Goal: Task Accomplishment & Management: Manage account settings

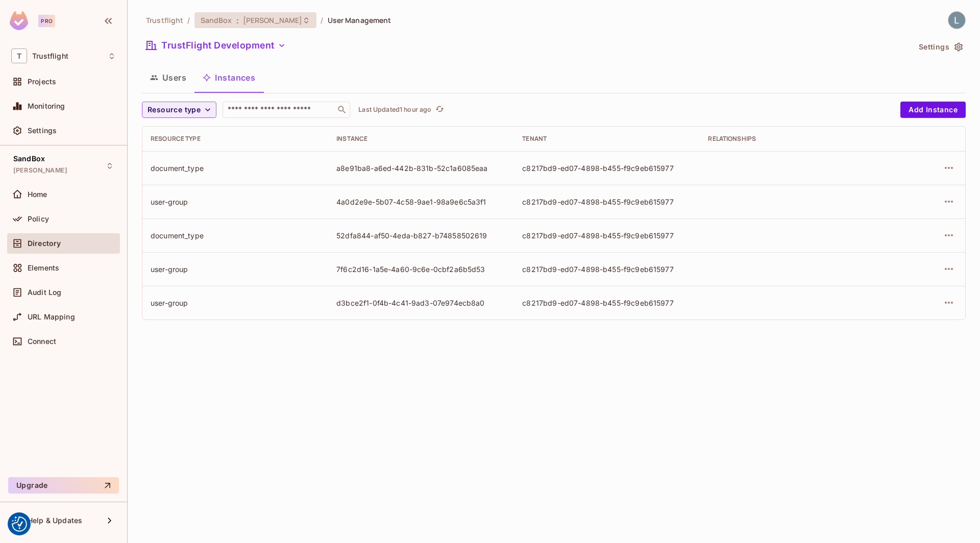
click at [275, 23] on span "[PERSON_NAME]" at bounding box center [273, 20] width 60 height 10
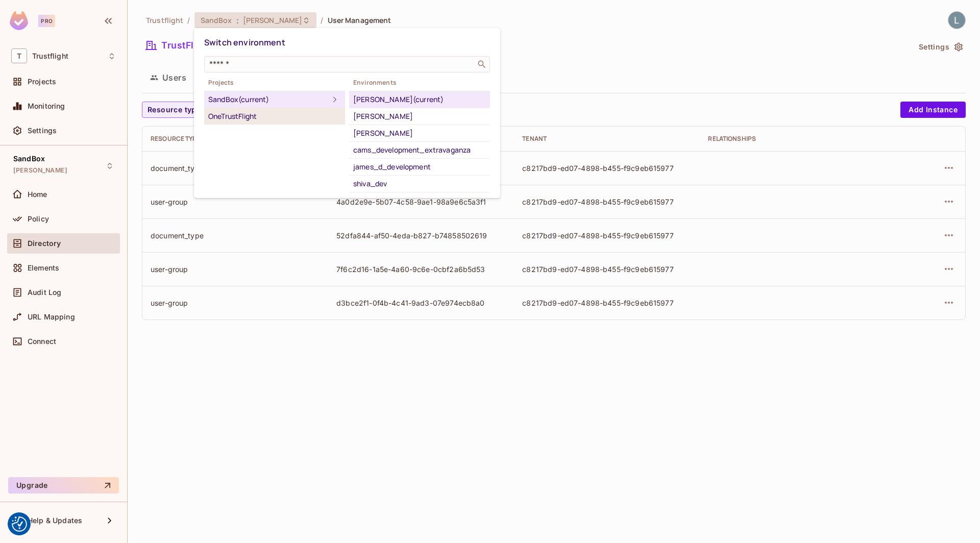
click at [260, 115] on div "OneTrustFlight" at bounding box center [274, 116] width 133 height 12
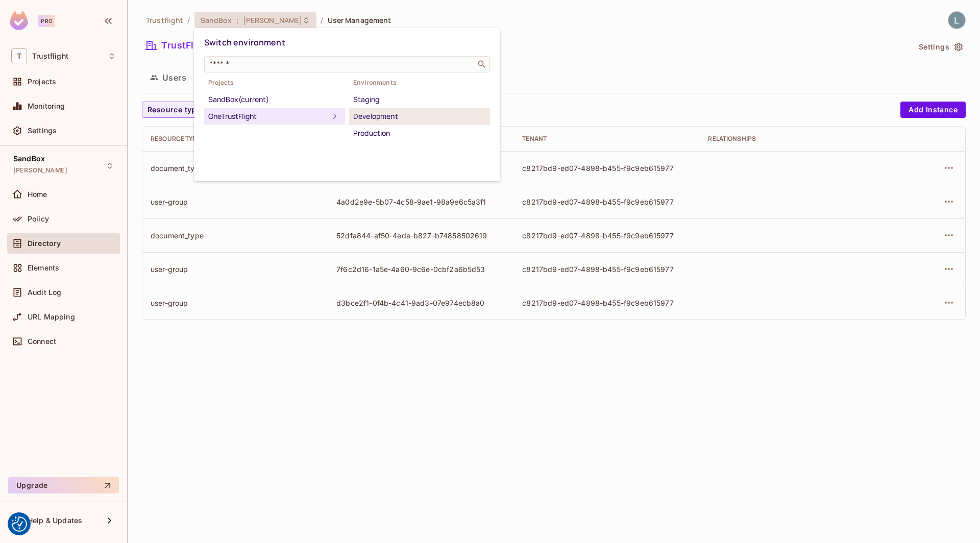
click at [371, 120] on div "Development" at bounding box center [419, 116] width 133 height 12
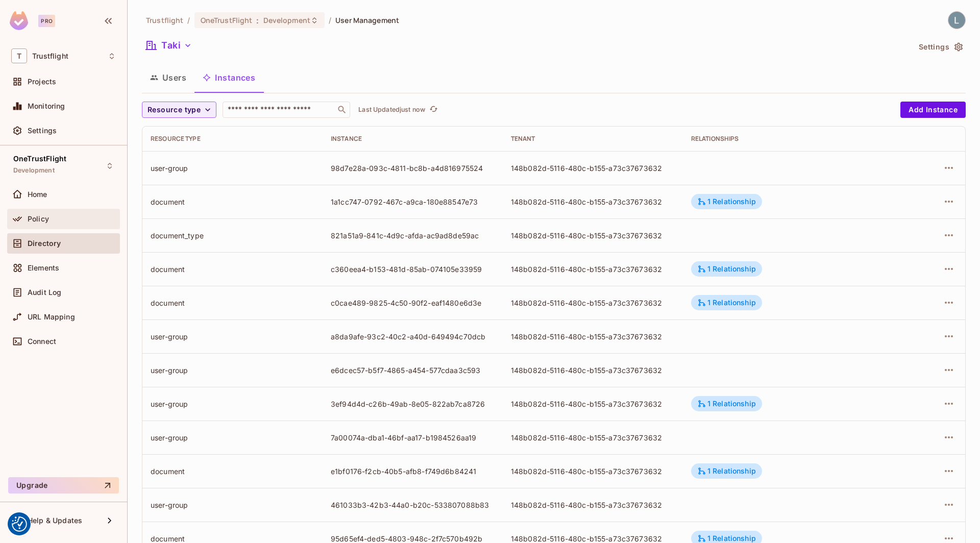
click at [44, 223] on div "Policy" at bounding box center [63, 219] width 105 height 12
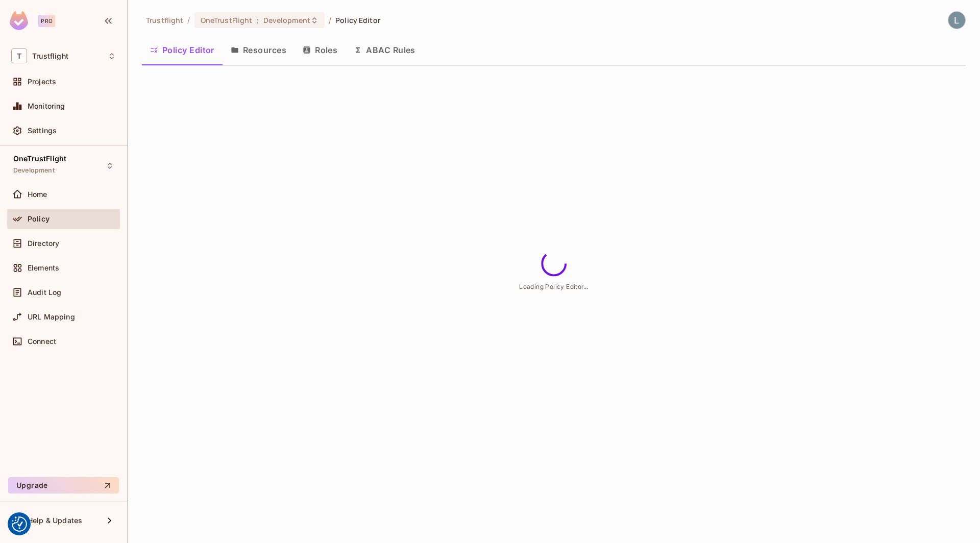
click at [269, 50] on button "Resources" at bounding box center [259, 50] width 72 height 26
click at [261, 50] on button "Resources" at bounding box center [259, 50] width 72 height 26
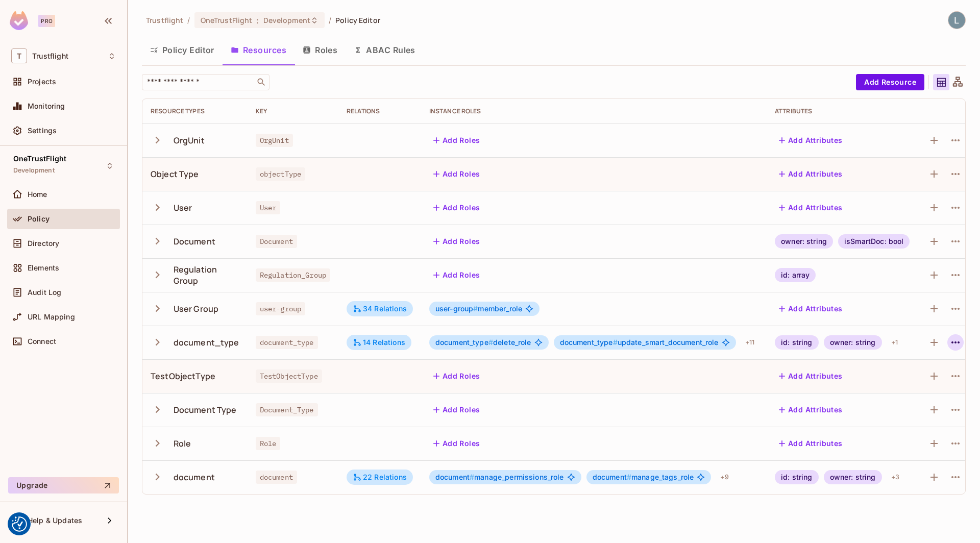
click at [962, 342] on icon "button" at bounding box center [955, 342] width 12 height 12
click at [917, 377] on span "Edit Resource" at bounding box center [917, 382] width 54 height 16
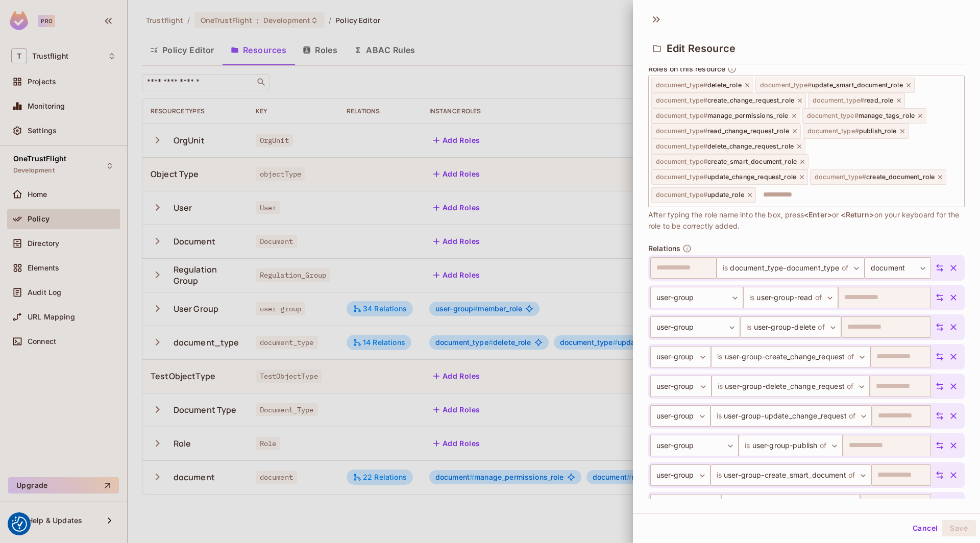
scroll to position [472, 0]
click at [274, 33] on div at bounding box center [490, 271] width 980 height 543
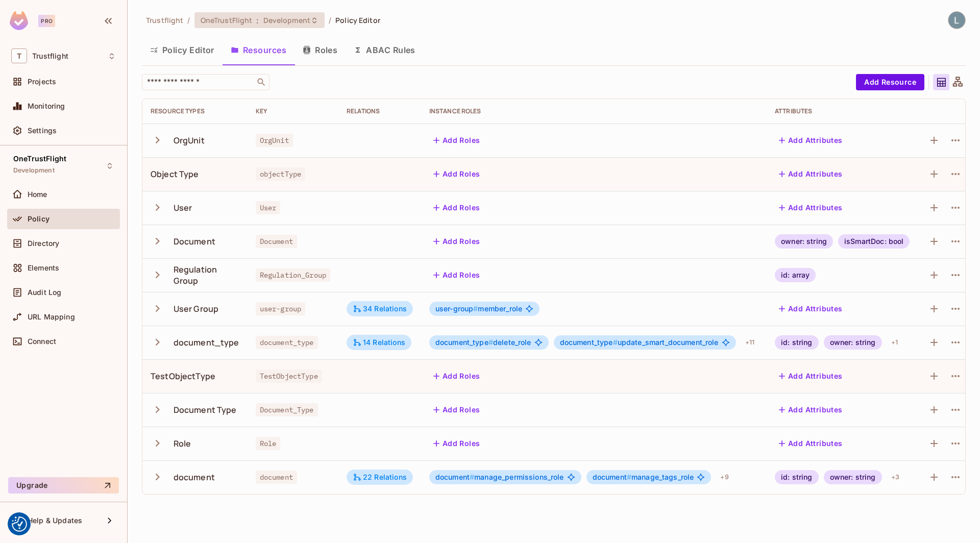
click at [277, 20] on span "Development" at bounding box center [286, 20] width 47 height 10
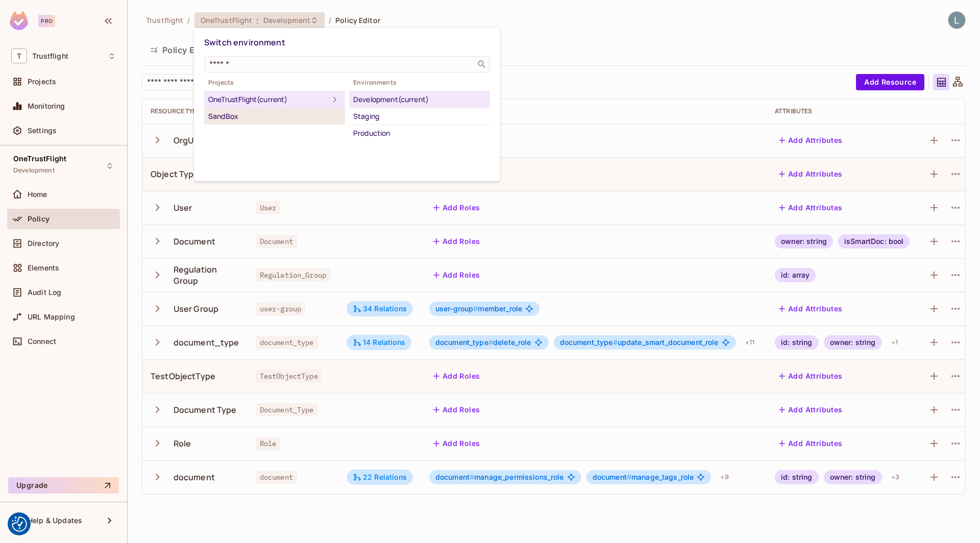
click at [255, 112] on div "SandBox" at bounding box center [274, 116] width 133 height 12
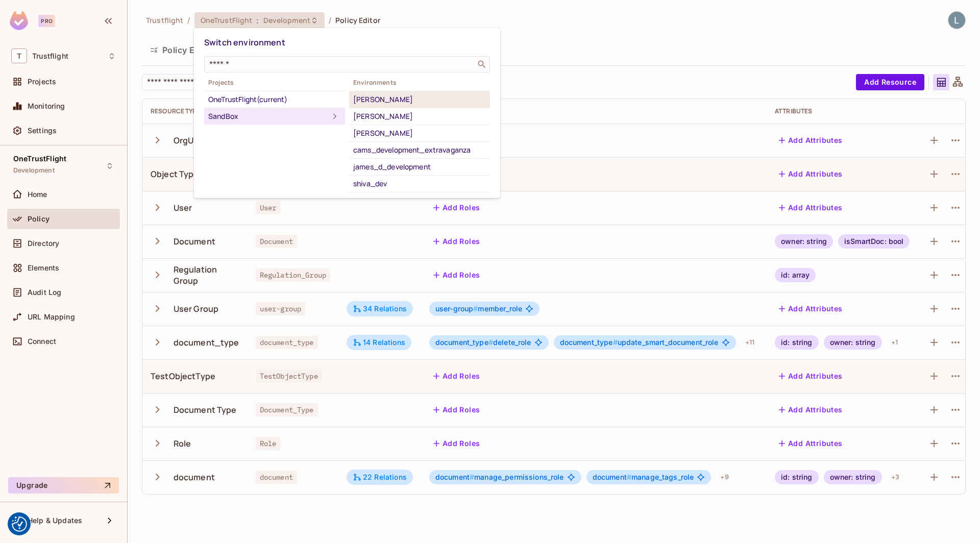
click at [384, 103] on div "[PERSON_NAME]" at bounding box center [419, 99] width 133 height 12
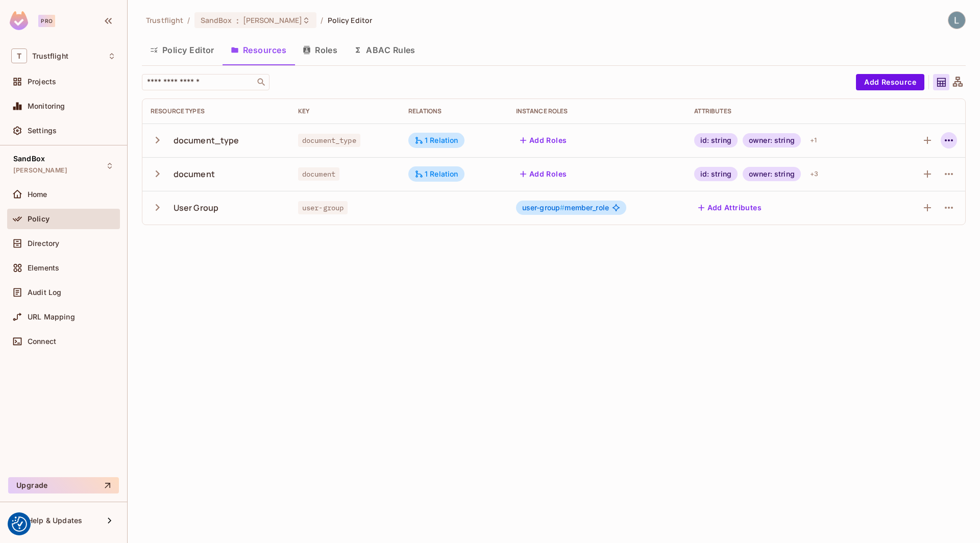
click at [953, 139] on icon "button" at bounding box center [949, 140] width 12 height 12
click at [900, 181] on div "Edit Resource" at bounding box center [904, 180] width 48 height 10
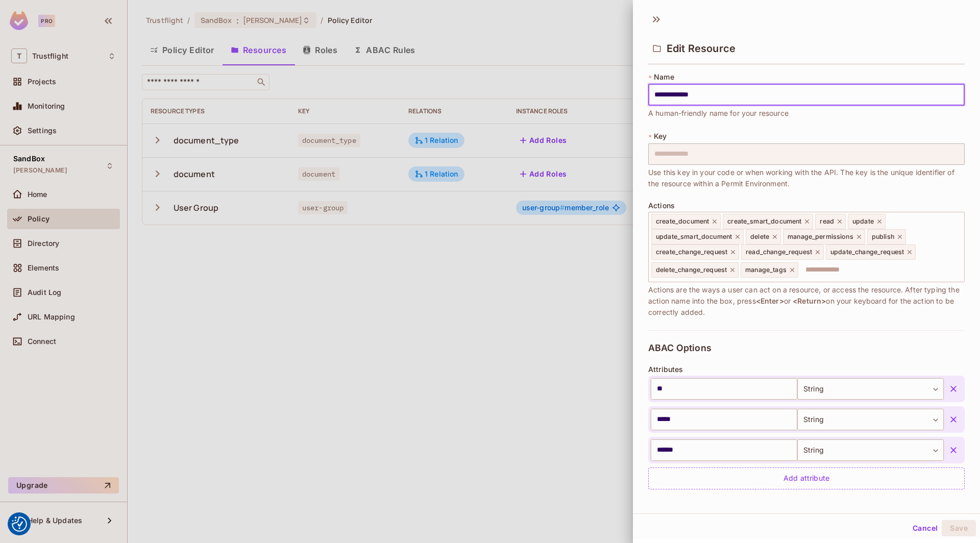
scroll to position [183, 0]
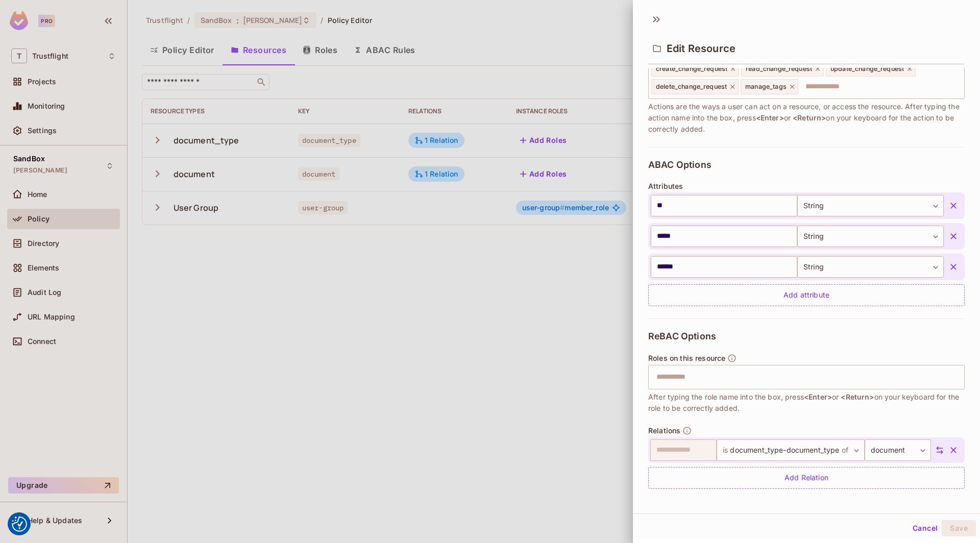
click at [449, 379] on div at bounding box center [490, 271] width 980 height 543
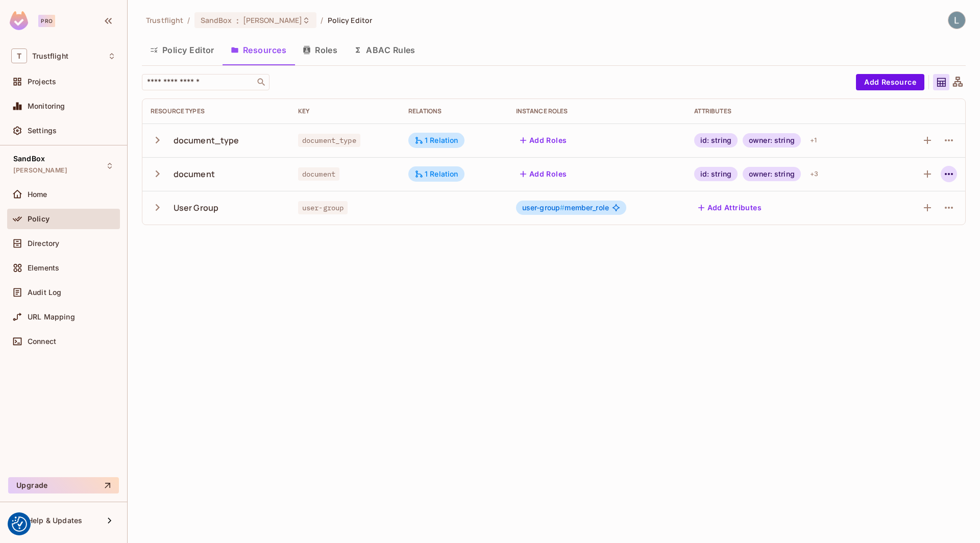
click at [945, 171] on icon "button" at bounding box center [949, 174] width 12 height 12
click at [896, 215] on div "Edit Resource" at bounding box center [904, 214] width 48 height 10
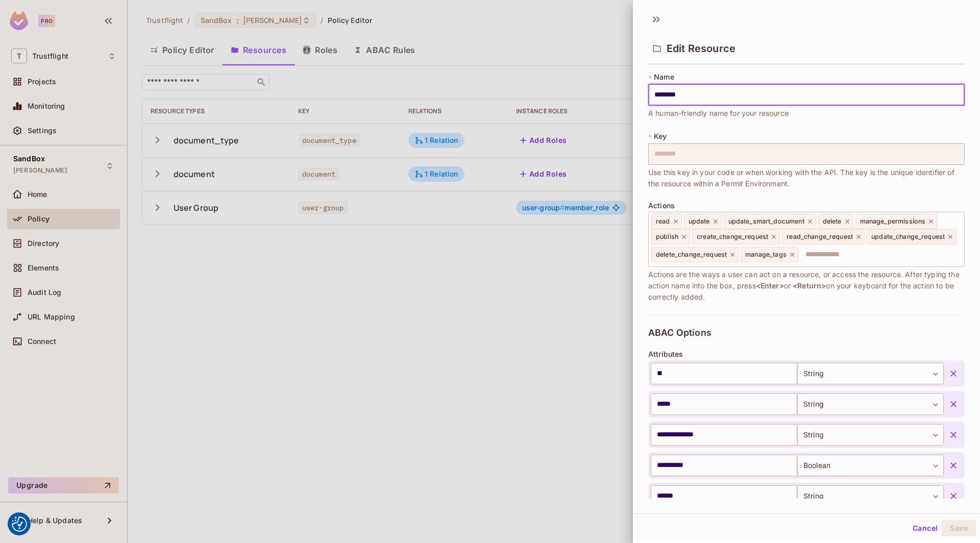
scroll to position [228, 0]
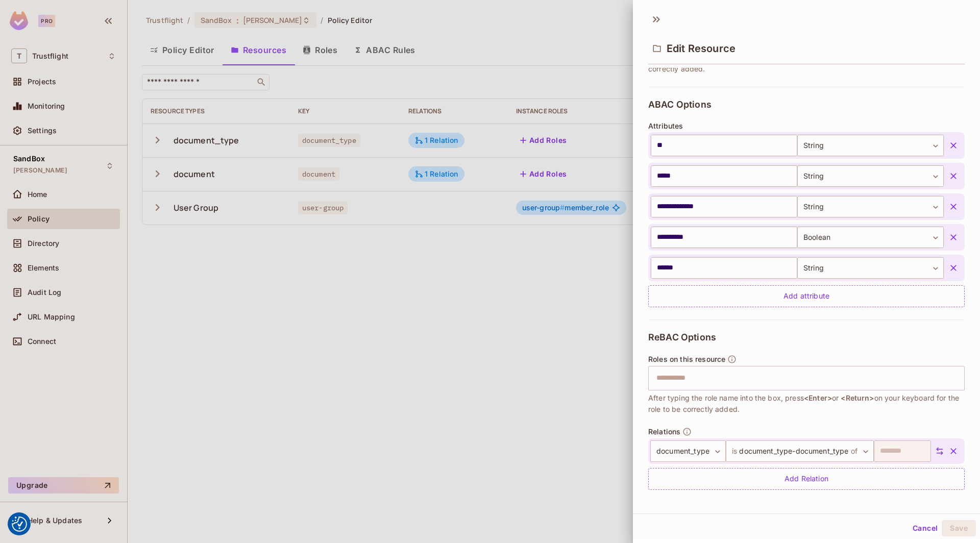
click at [429, 405] on div at bounding box center [490, 271] width 980 height 543
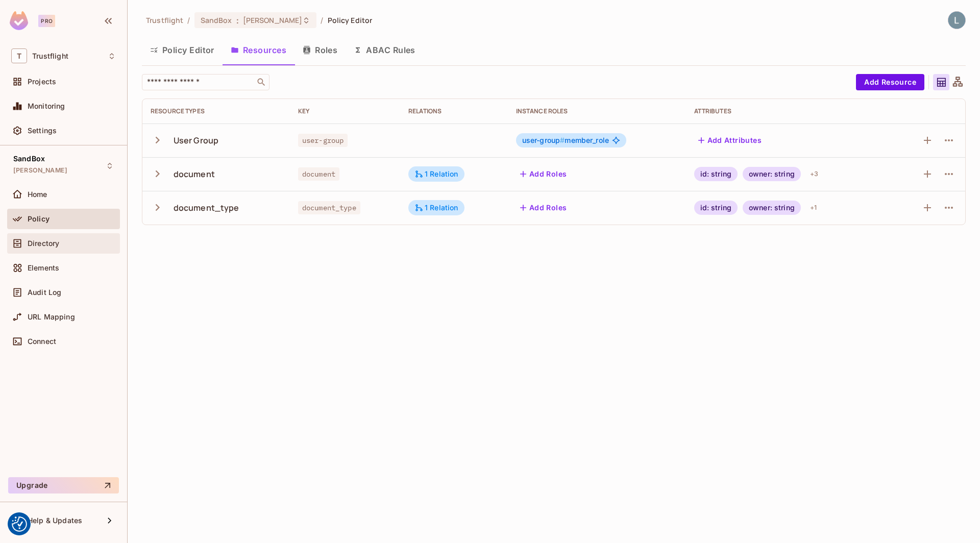
click at [50, 239] on span "Directory" at bounding box center [44, 243] width 32 height 8
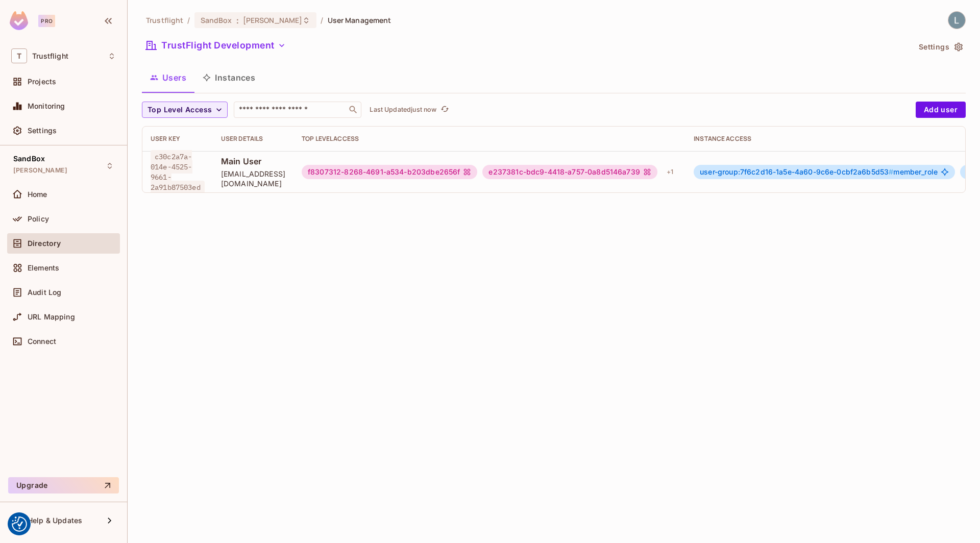
click at [958, 46] on icon "button" at bounding box center [958, 47] width 8 height 9
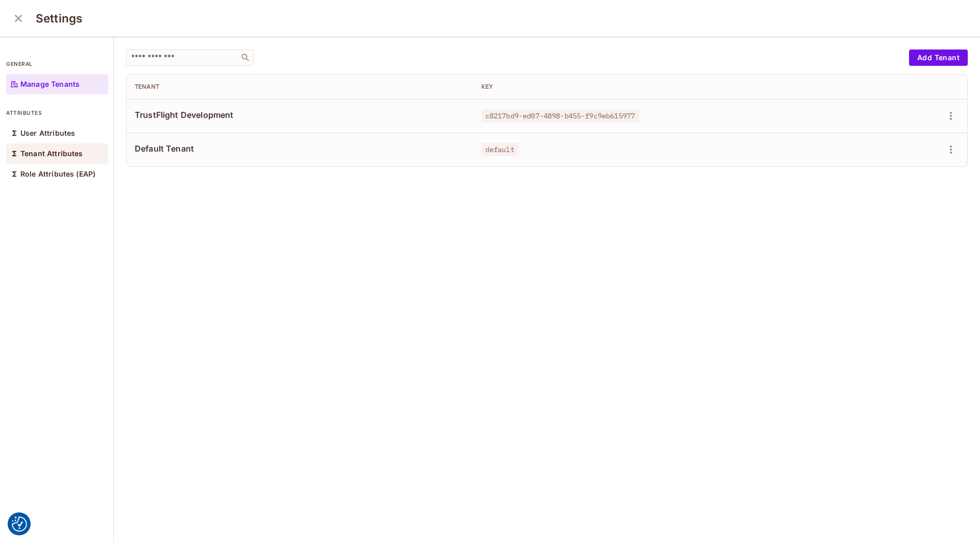
click at [64, 150] on p "Tenant Attributes" at bounding box center [51, 154] width 63 height 8
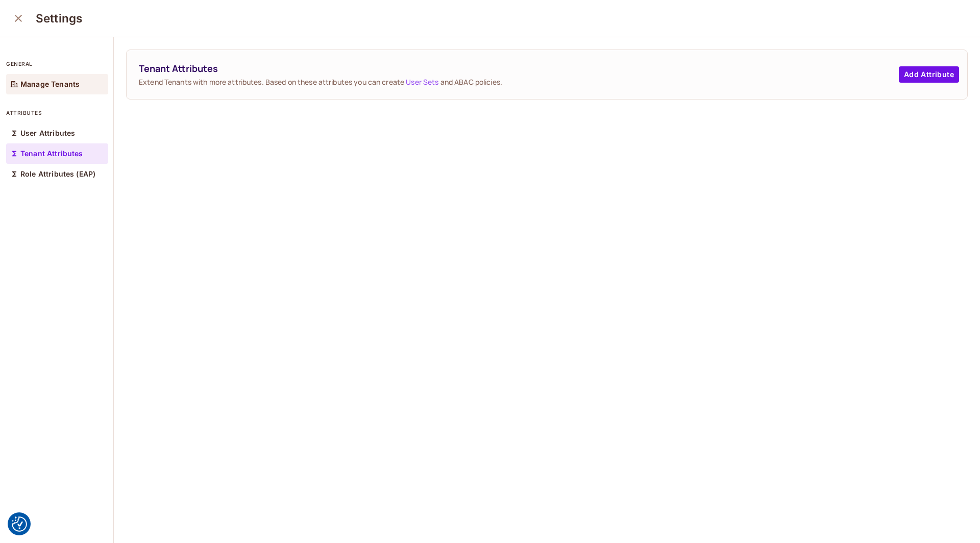
click at [72, 83] on p "Manage Tenants" at bounding box center [49, 84] width 59 height 8
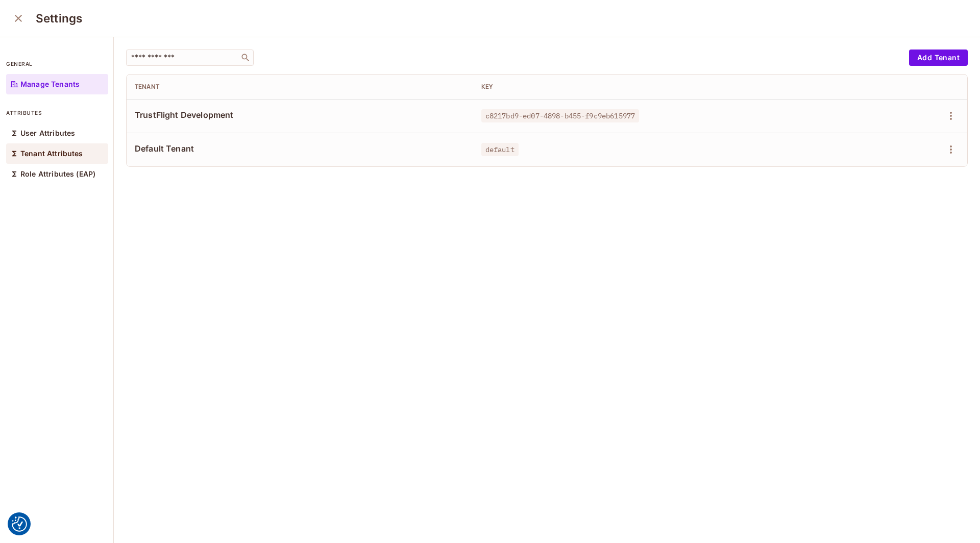
click at [80, 151] on p "Tenant Attributes" at bounding box center [51, 154] width 63 height 8
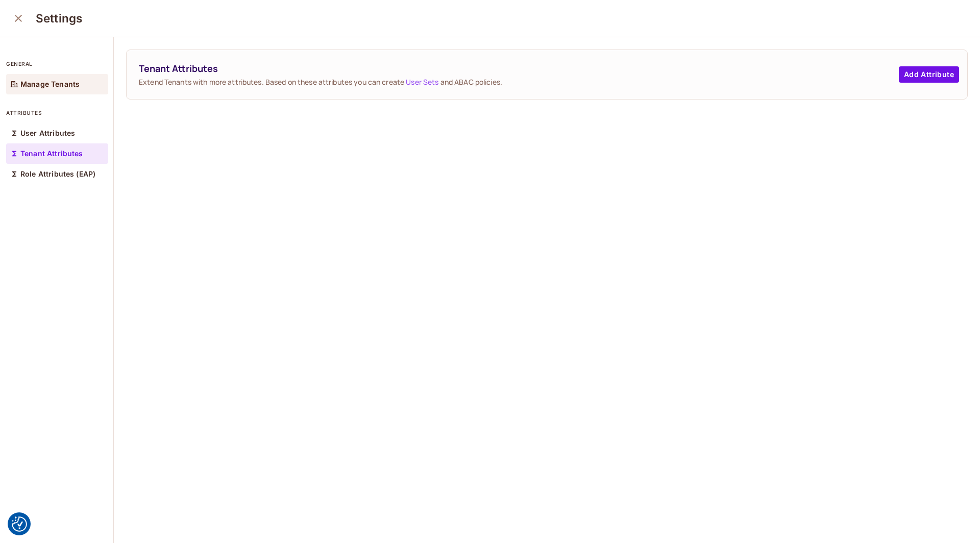
click at [68, 84] on p "Manage Tenants" at bounding box center [49, 84] width 59 height 8
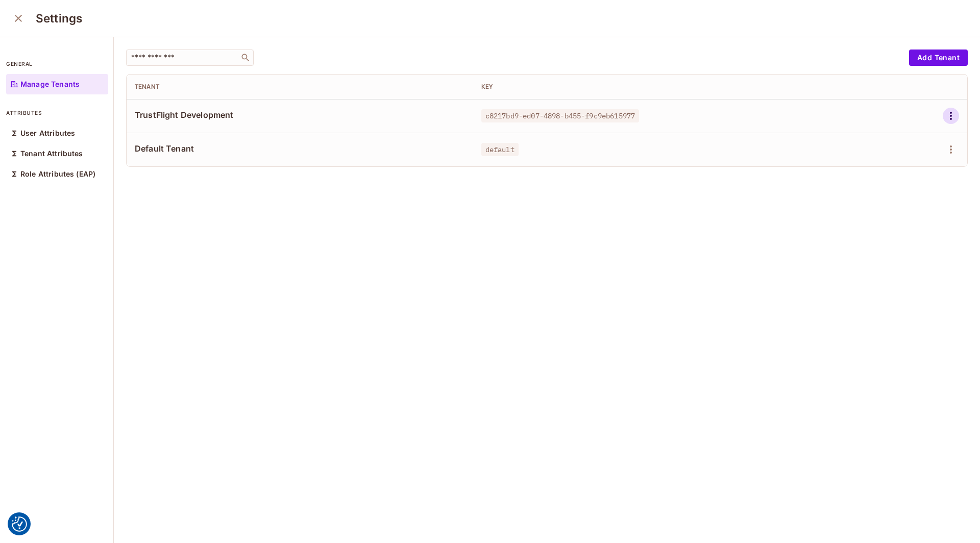
click at [953, 115] on icon "button" at bounding box center [951, 116] width 12 height 12
click at [906, 157] on div "Edit Attributes" at bounding box center [915, 161] width 51 height 10
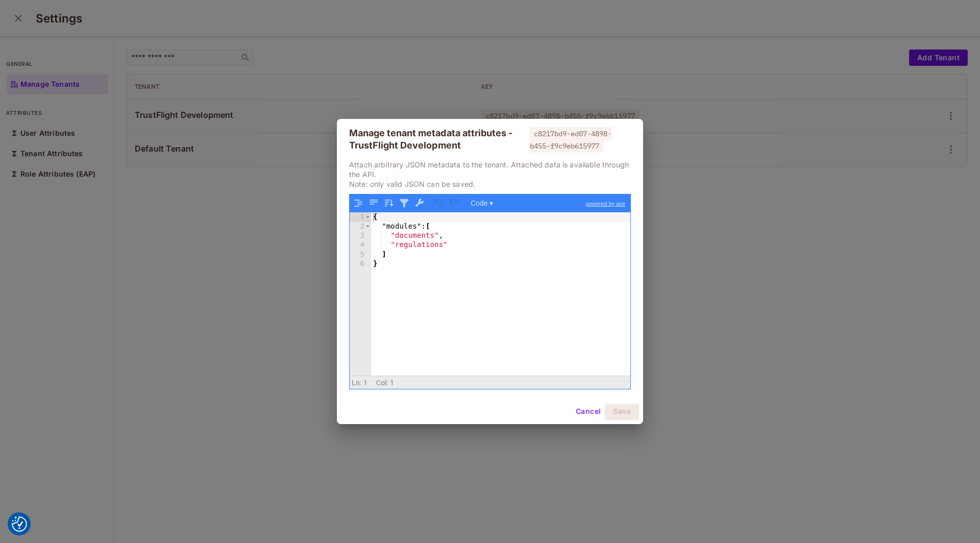
click at [703, 204] on div "Manage tenant metadata attributes - TrustFlight Development c8217bd9-ed07-4898-…" at bounding box center [490, 271] width 980 height 543
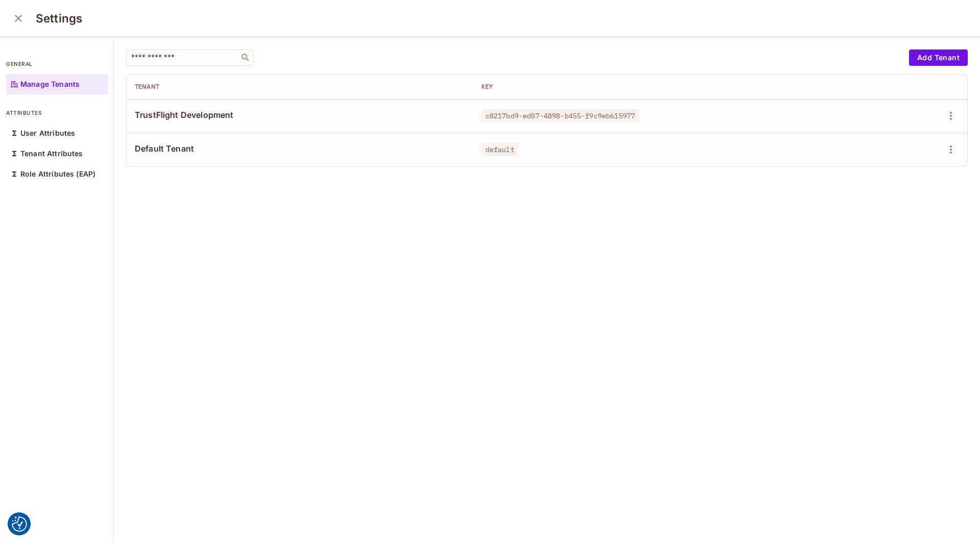
click at [204, 231] on div "​ Add Tenant Tenant Key TrustFlight Development c8217bd9-ed07-4898-b455-f9c9eb6…" at bounding box center [547, 290] width 866 height 507
click at [18, 18] on icon "close" at bounding box center [18, 18] width 7 height 7
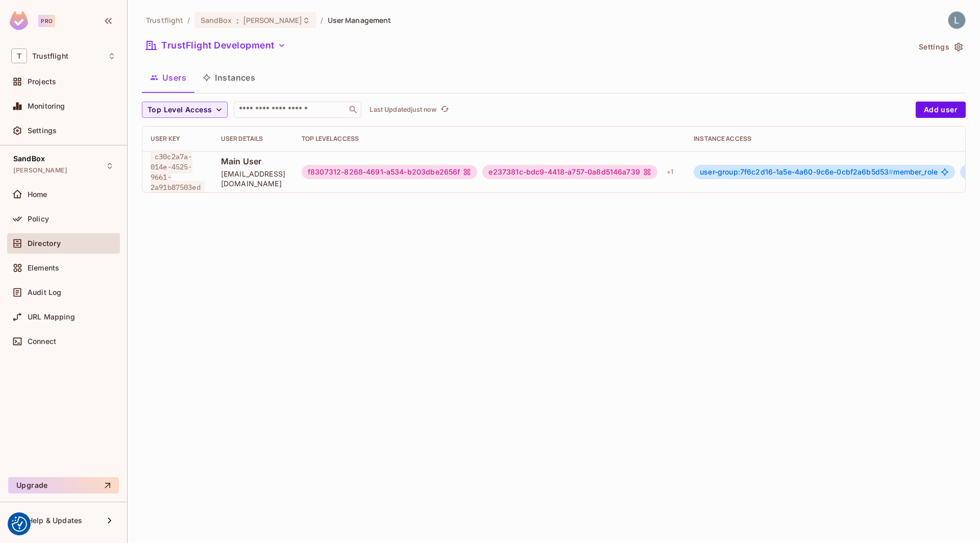
click at [248, 218] on div "Trustflight / SandBox : lewis_dev / User Management TrustFlight Development Set…" at bounding box center [554, 271] width 852 height 543
click at [254, 26] on div "SandBox : lewis_dev" at bounding box center [255, 20] width 122 height 16
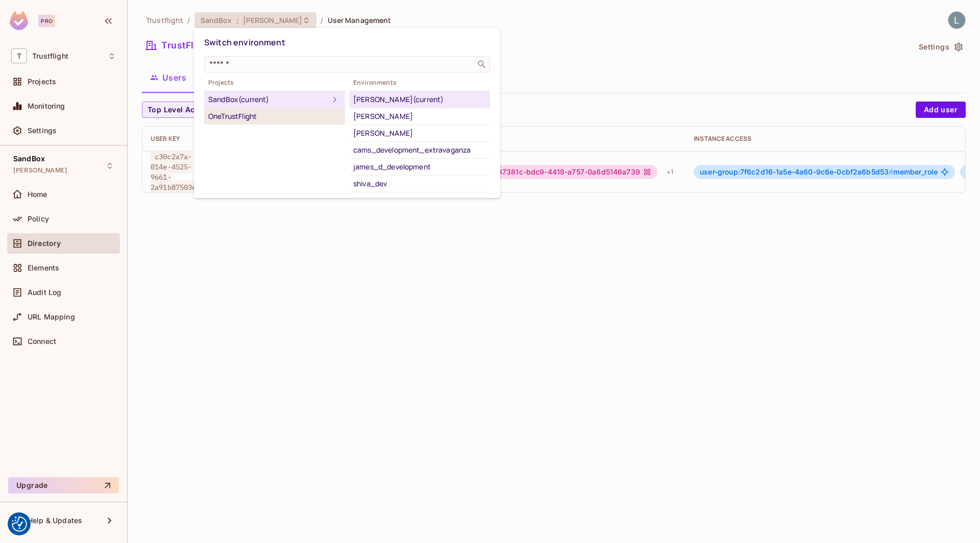
click at [248, 120] on div "OneTrustFlight" at bounding box center [274, 116] width 133 height 12
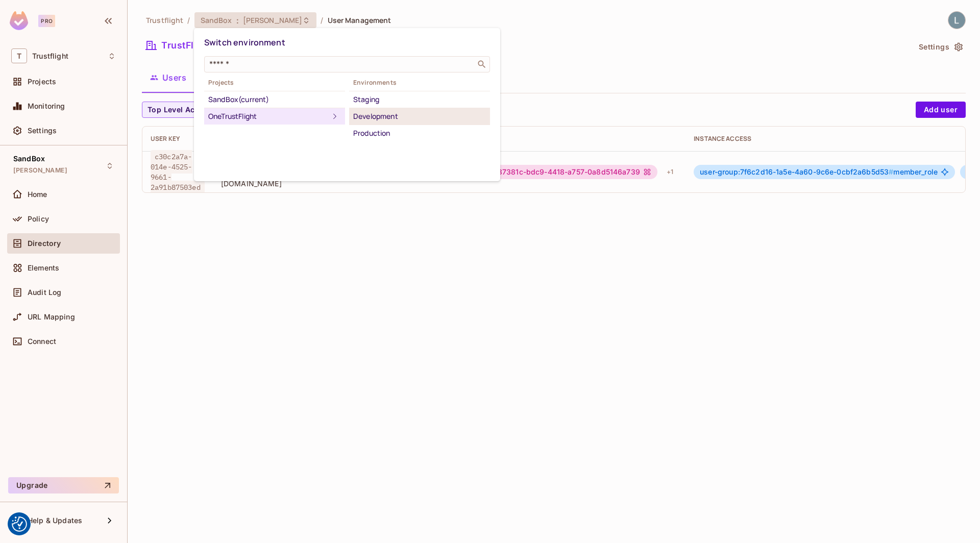
click at [361, 116] on div "Development" at bounding box center [419, 116] width 133 height 12
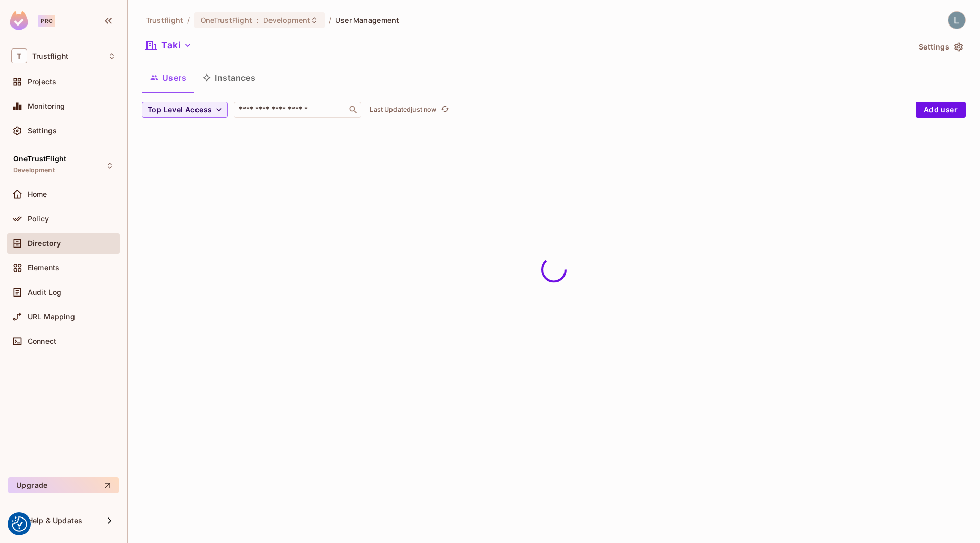
click at [960, 45] on icon "button" at bounding box center [958, 47] width 8 height 9
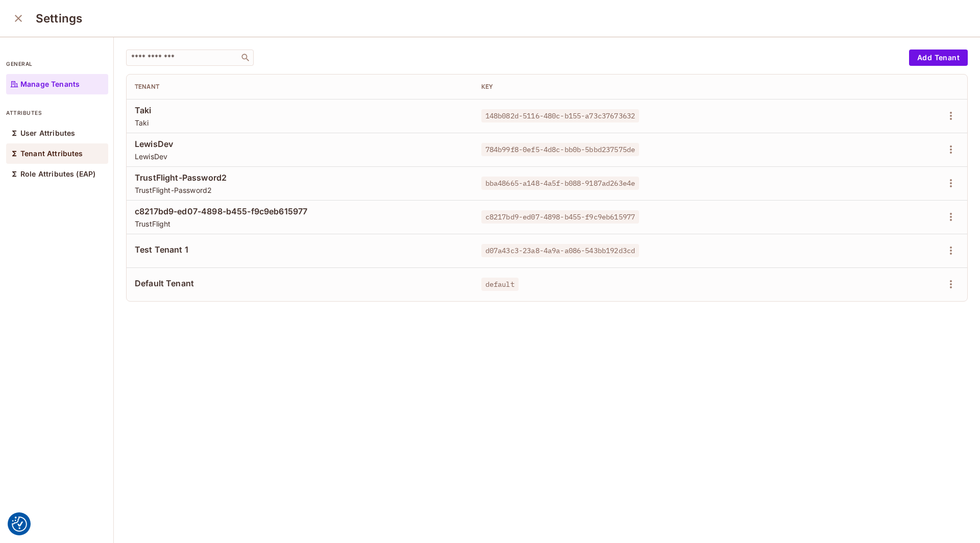
click at [46, 150] on p "Tenant Attributes" at bounding box center [51, 154] width 63 height 8
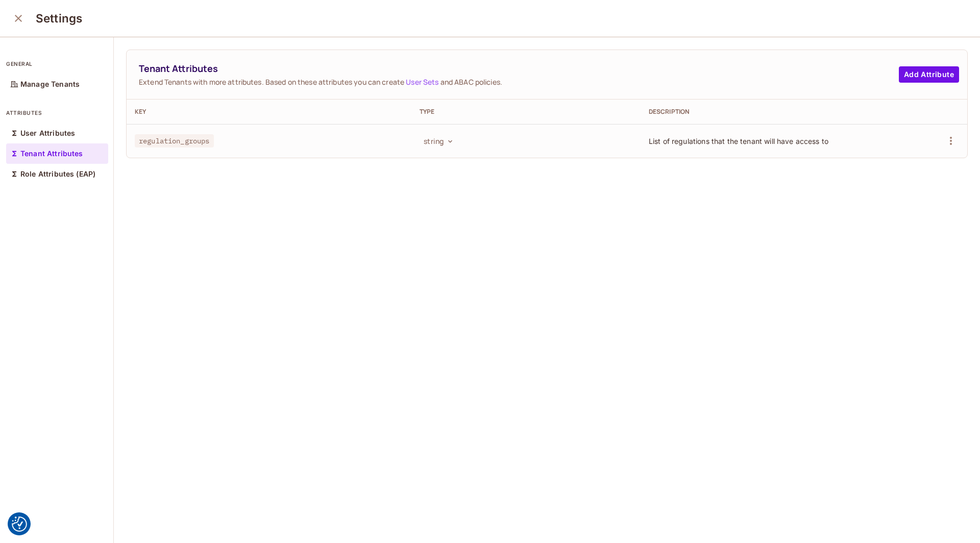
click at [793, 140] on span "List of regulations that the tenant will have access to" at bounding box center [739, 141] width 180 height 9
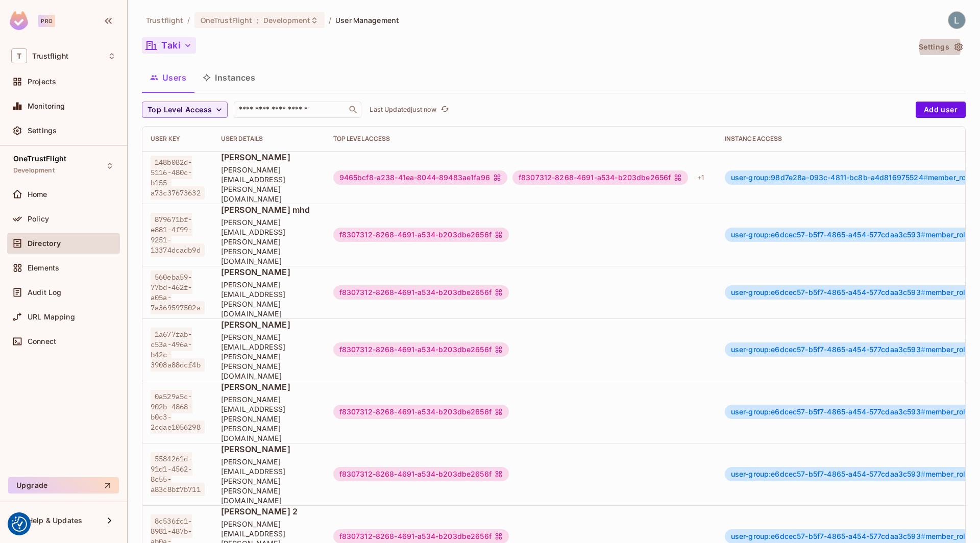
click at [194, 50] on button "Taki" at bounding box center [169, 45] width 54 height 16
click at [952, 44] on button "Settings" at bounding box center [940, 47] width 51 height 16
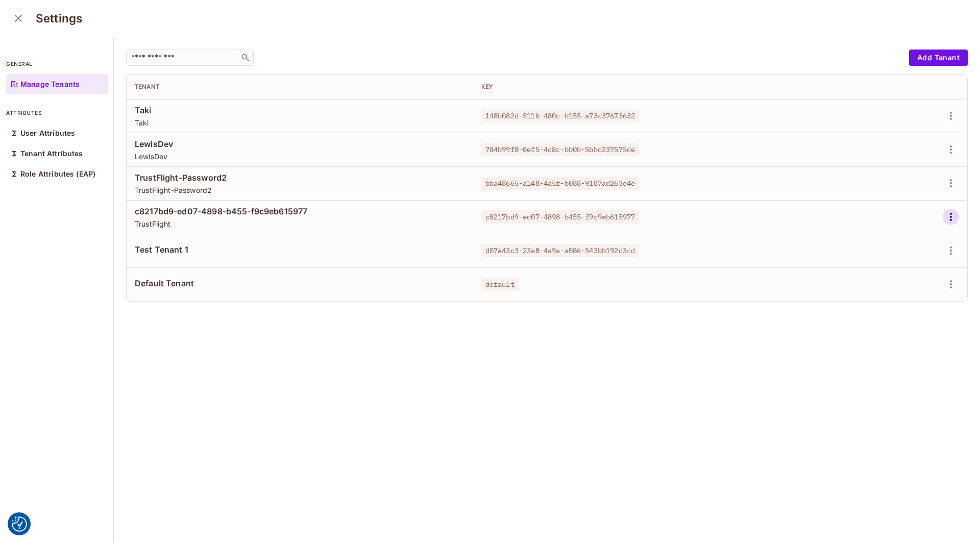
click at [951, 217] on icon "button" at bounding box center [951, 217] width 2 height 8
click at [930, 262] on div "Edit Attributes" at bounding box center [915, 262] width 51 height 10
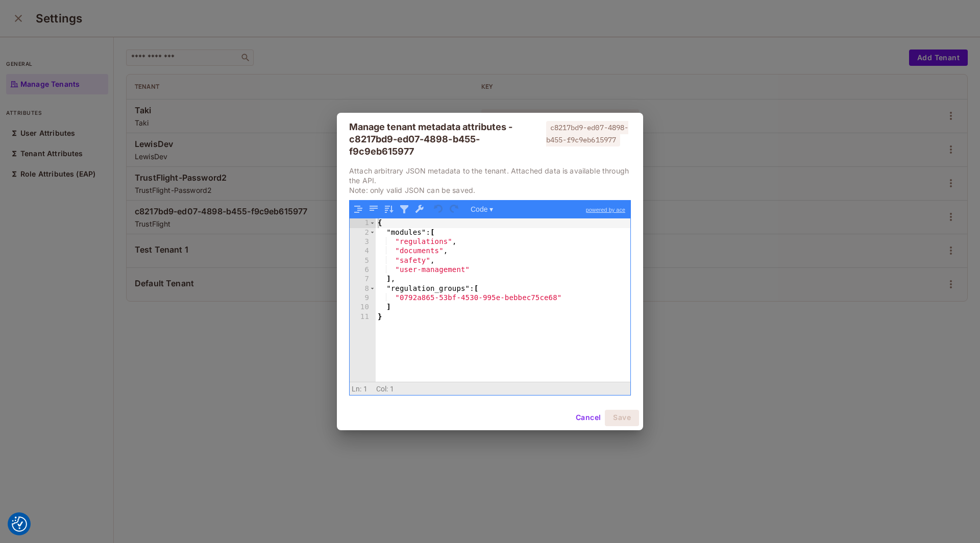
click at [720, 300] on div "Manage tenant metadata attributes - c8217bd9-ed07-4898-b455-f9c9eb615977 c8217b…" at bounding box center [490, 271] width 980 height 543
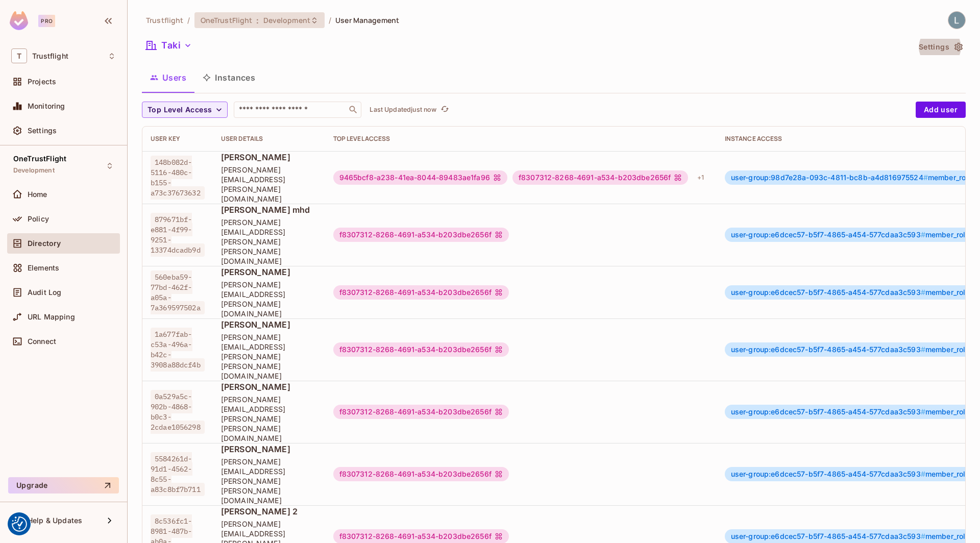
click at [256, 22] on span ":" at bounding box center [258, 20] width 4 height 8
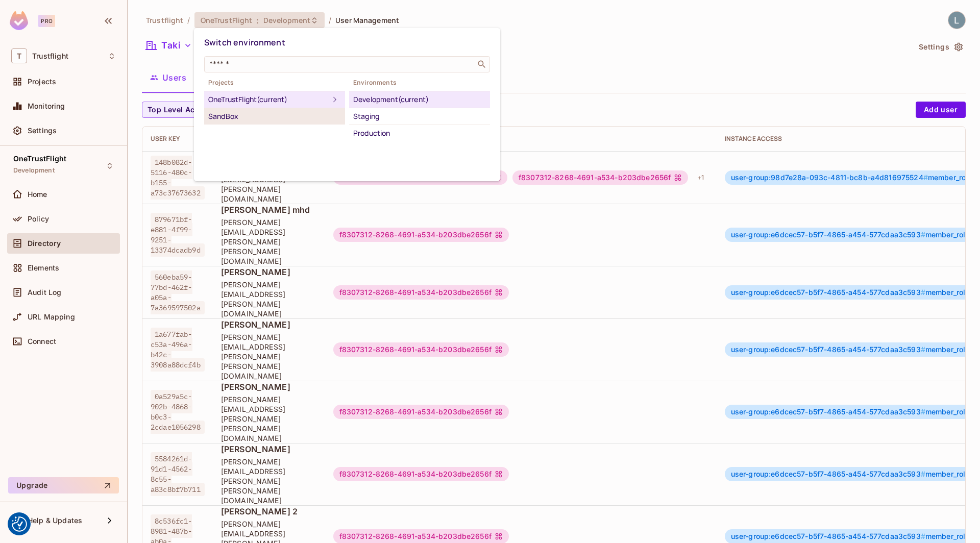
click at [242, 114] on div "SandBox" at bounding box center [274, 116] width 133 height 12
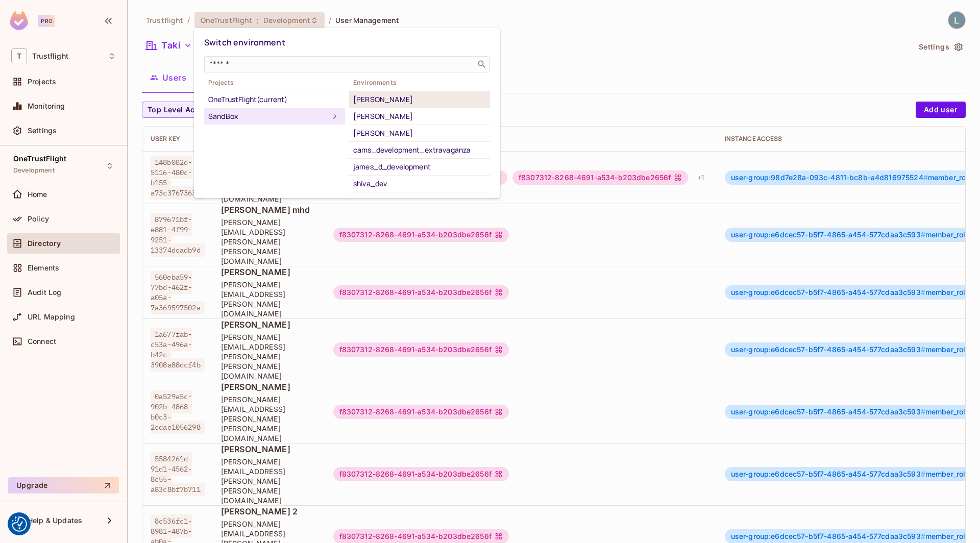
click at [367, 99] on div "[PERSON_NAME]" at bounding box center [419, 99] width 133 height 12
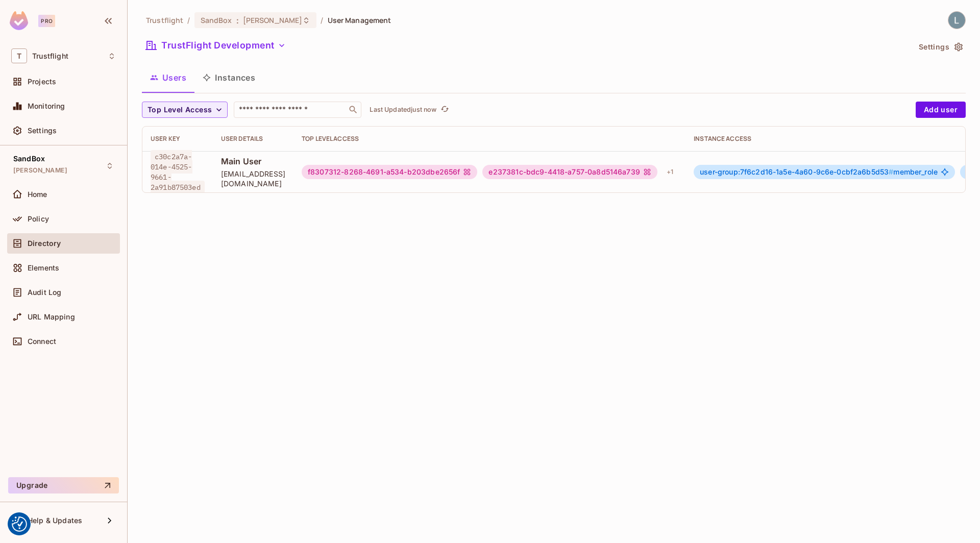
click at [243, 78] on button "Instances" at bounding box center [228, 78] width 69 height 26
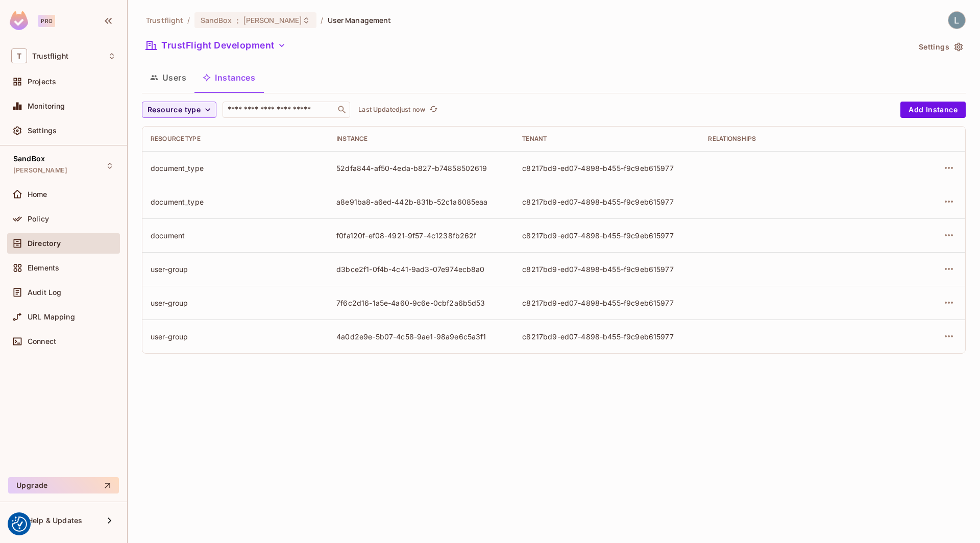
click at [755, 234] on td at bounding box center [793, 235] width 186 height 34
click at [868, 231] on td at bounding box center [793, 235] width 186 height 34
click at [954, 232] on icon "button" at bounding box center [949, 235] width 12 height 12
click at [873, 256] on div "Edit Resource Instance" at bounding box center [889, 258] width 80 height 10
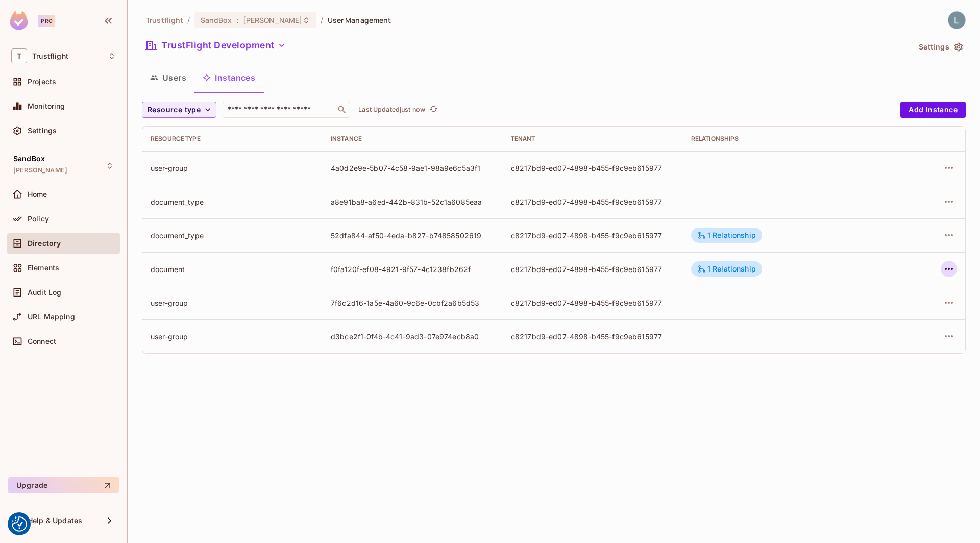
click at [947, 270] on icon "button" at bounding box center [949, 269] width 12 height 12
click at [893, 291] on div "Edit Resource Instance" at bounding box center [889, 292] width 80 height 10
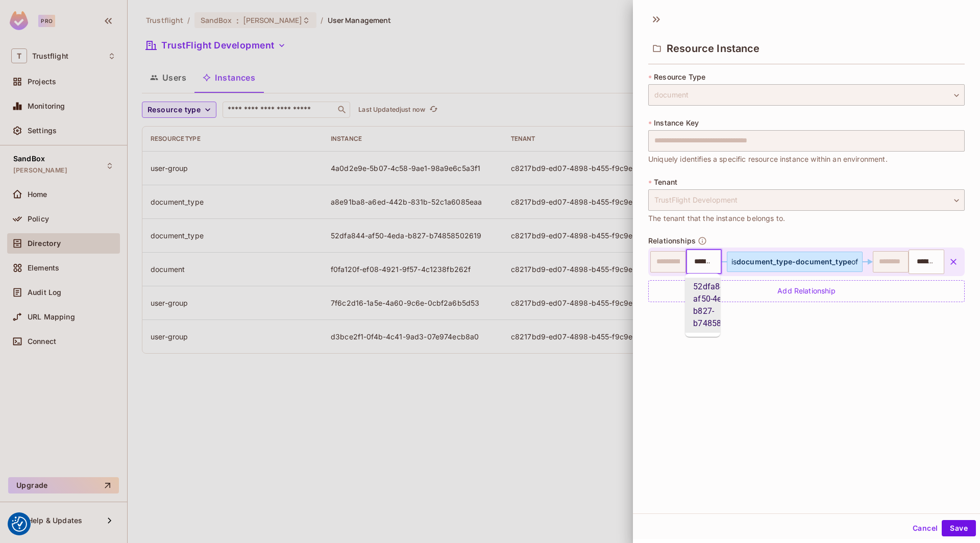
click at [704, 264] on input "**********" at bounding box center [702, 262] width 29 height 20
click at [830, 261] on span "document_type-document_type" at bounding box center [794, 261] width 115 height 9
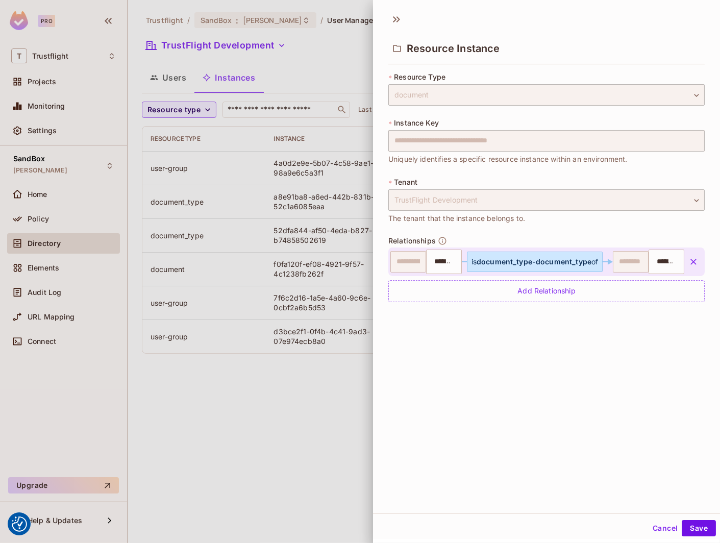
click at [524, 347] on div "**********" at bounding box center [546, 260] width 347 height 506
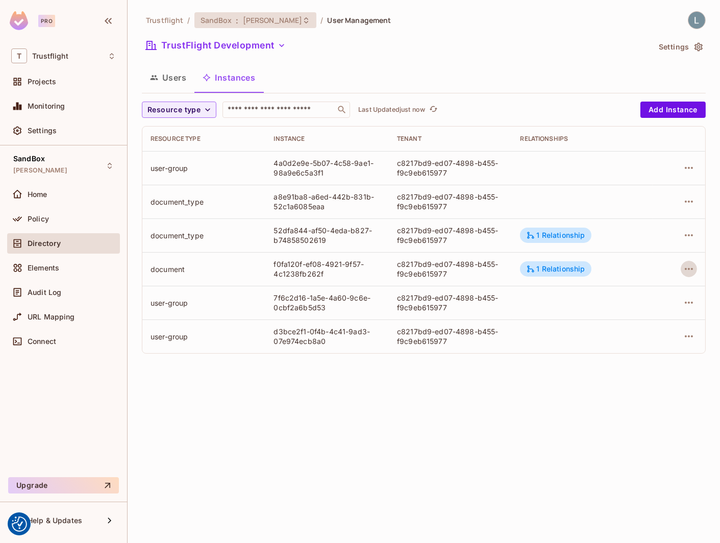
click at [260, 20] on span "[PERSON_NAME]" at bounding box center [273, 20] width 60 height 10
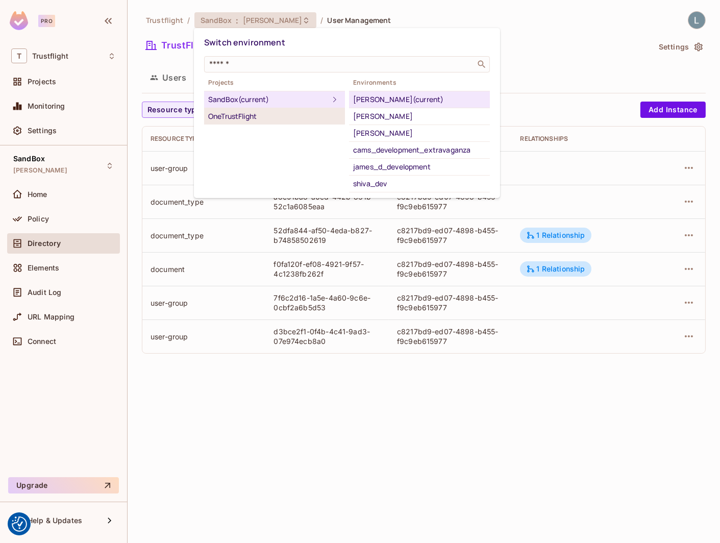
click at [261, 118] on div "OneTrustFlight" at bounding box center [274, 116] width 133 height 12
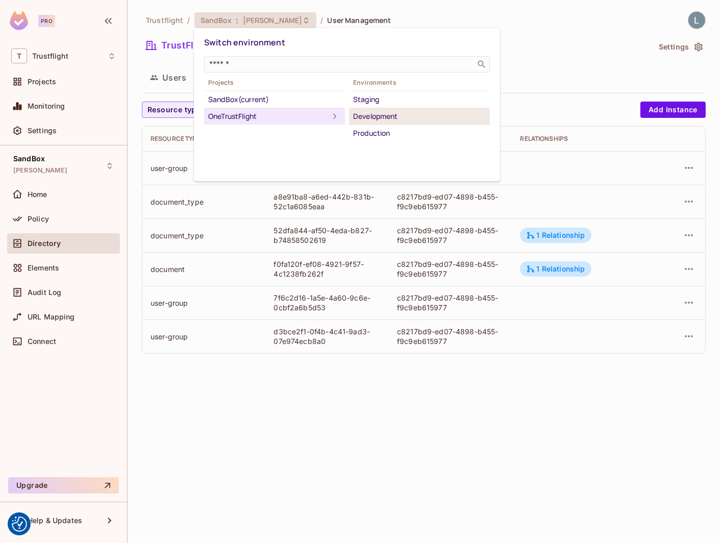
click at [381, 119] on div "Development" at bounding box center [419, 116] width 133 height 12
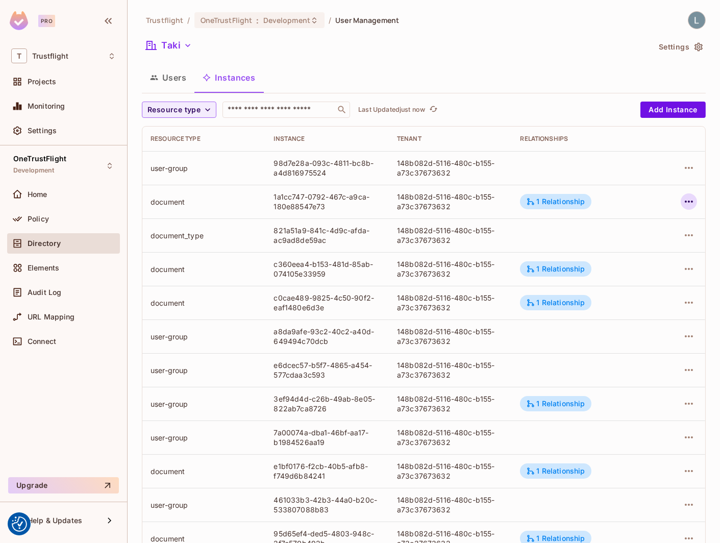
click at [686, 201] on icon "button" at bounding box center [689, 202] width 8 height 2
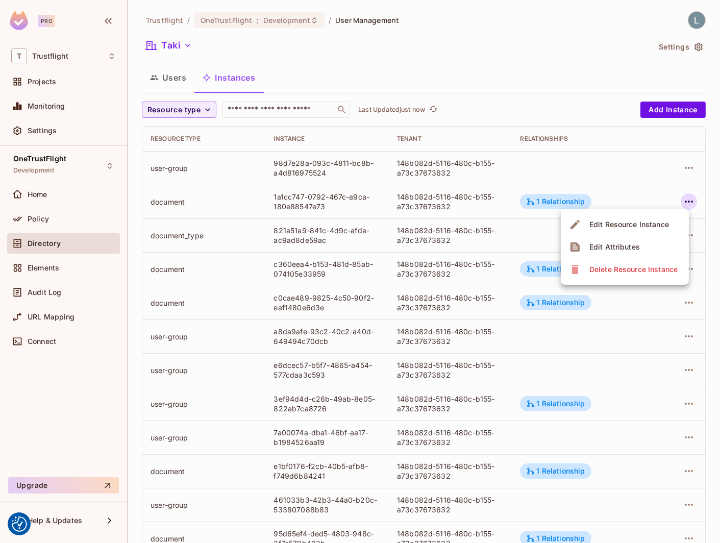
click at [625, 226] on div "Edit Resource Instance" at bounding box center [630, 224] width 80 height 10
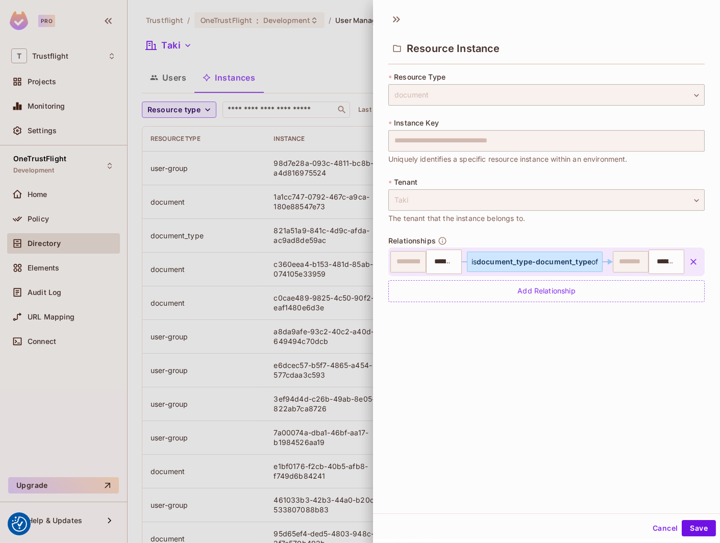
click at [352, 294] on div at bounding box center [360, 271] width 720 height 543
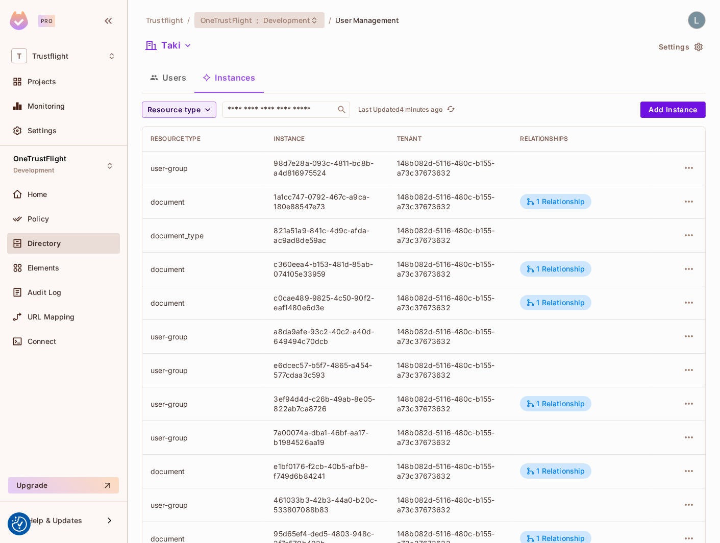
click at [259, 24] on div "OneTrustFlight : Development" at bounding box center [254, 20] width 106 height 10
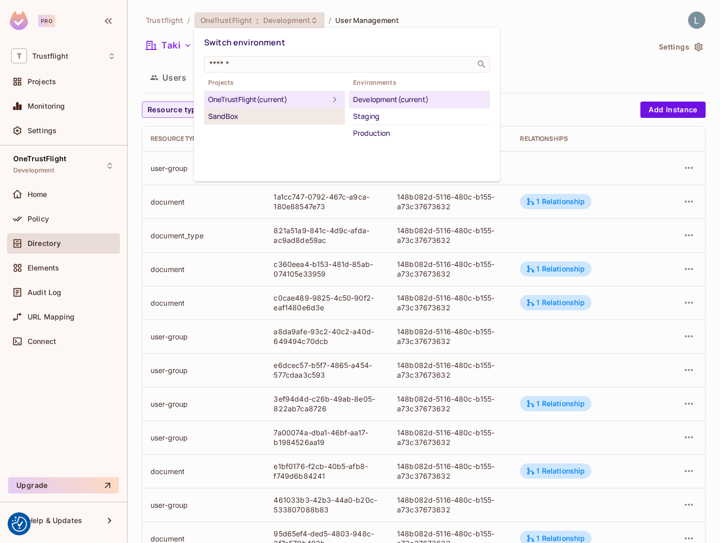
click at [271, 113] on div "SandBox" at bounding box center [274, 116] width 133 height 12
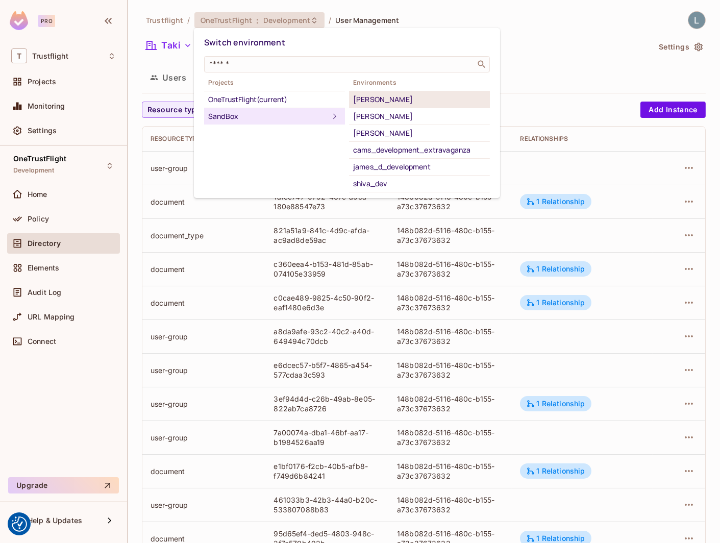
click at [377, 101] on div "[PERSON_NAME]" at bounding box center [419, 99] width 133 height 12
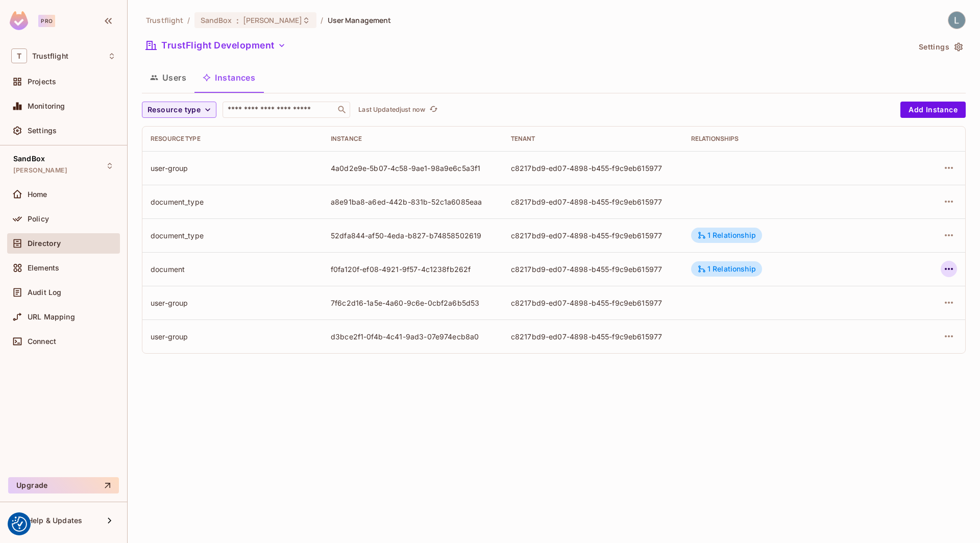
click at [944, 271] on icon "button" at bounding box center [949, 269] width 12 height 12
click at [890, 316] on div "Edit Attributes" at bounding box center [874, 314] width 51 height 10
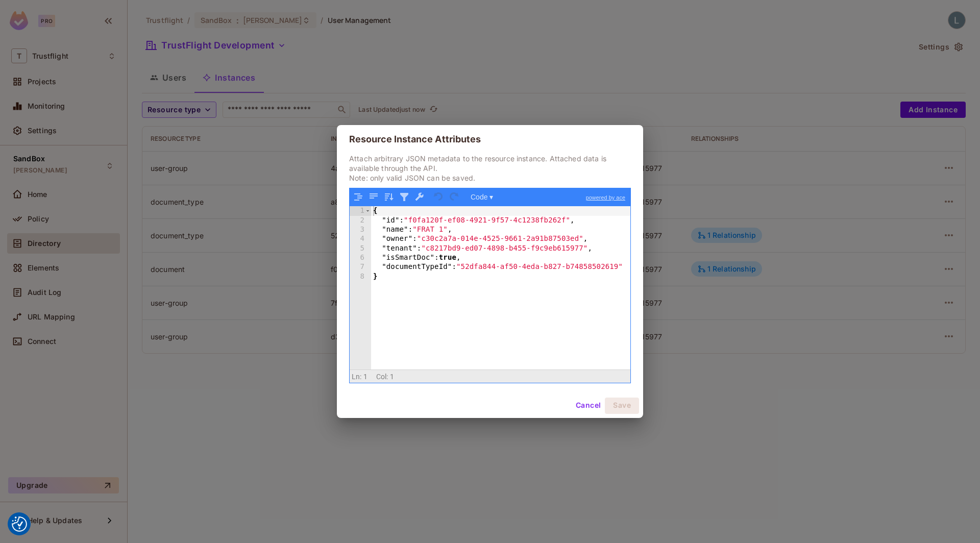
click at [241, 388] on div "Resource Instance Attributes Attach arbitrary JSON metadata to the resource ins…" at bounding box center [490, 271] width 980 height 543
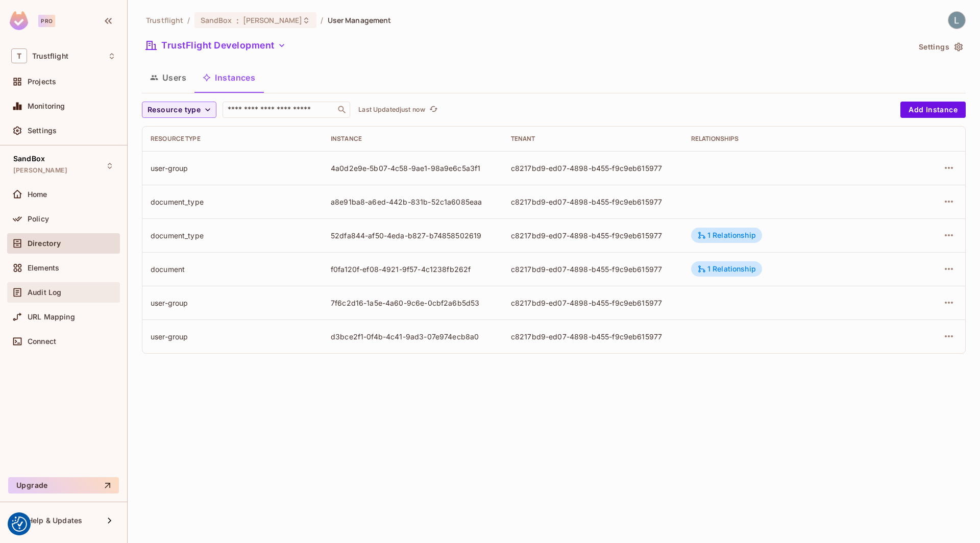
click at [66, 285] on div "Audit Log" at bounding box center [63, 292] width 113 height 20
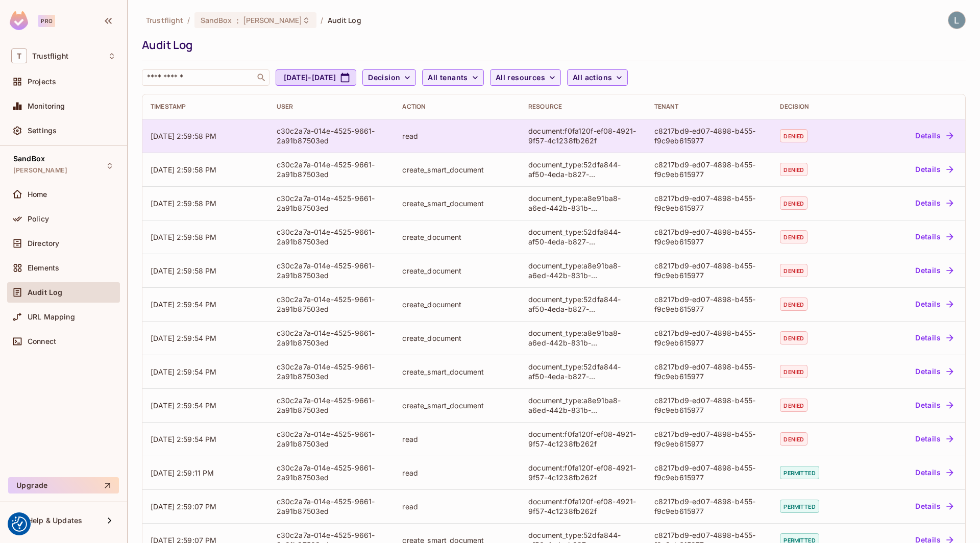
click at [936, 135] on button "Details" at bounding box center [934, 136] width 46 height 16
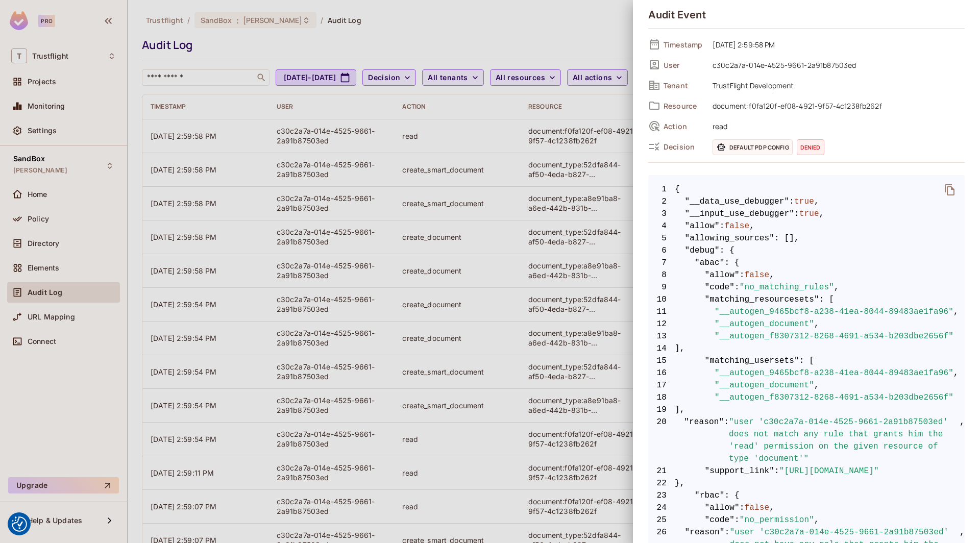
scroll to position [31, 0]
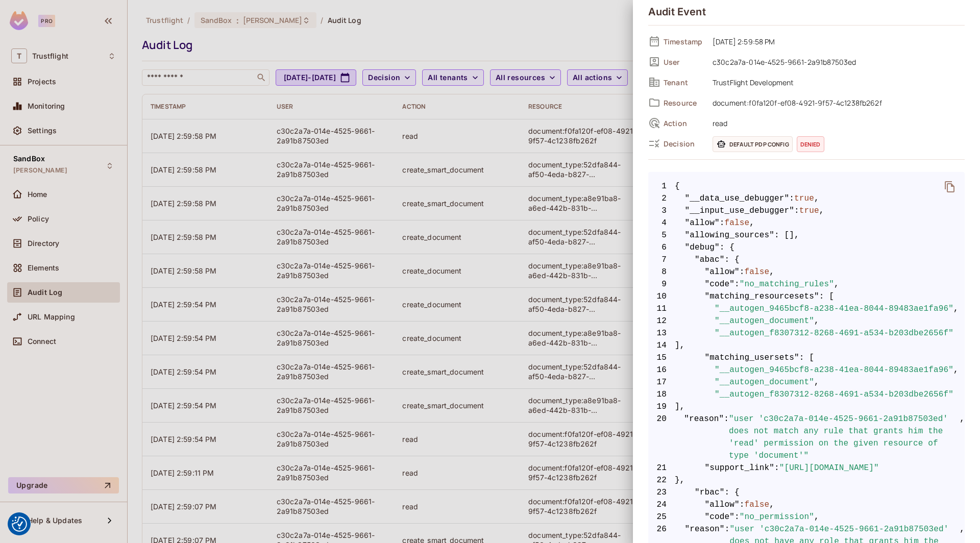
click at [518, 392] on div at bounding box center [490, 271] width 980 height 543
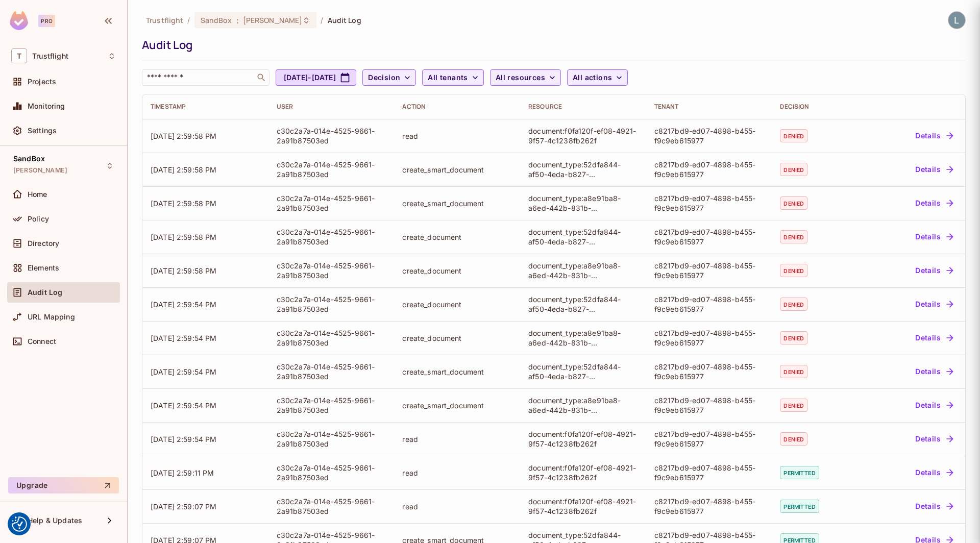
scroll to position [0, 0]
click at [50, 216] on div "Policy" at bounding box center [72, 219] width 88 height 8
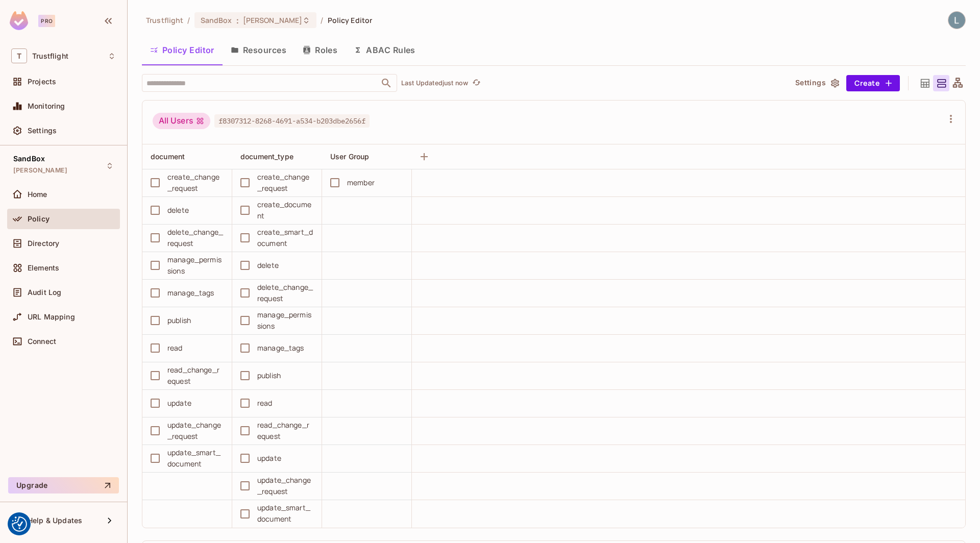
click at [390, 52] on button "ABAC Rules" at bounding box center [385, 50] width 78 height 26
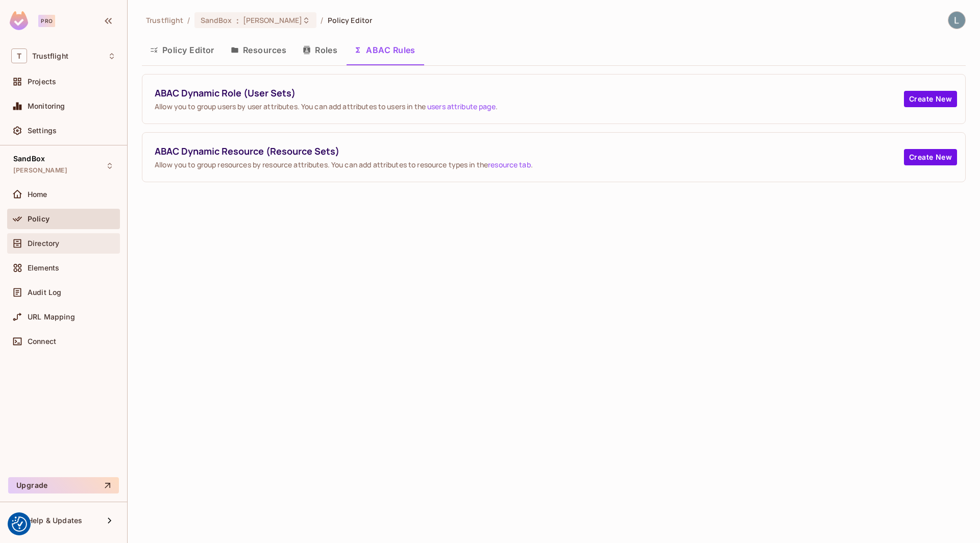
click at [42, 239] on span "Directory" at bounding box center [44, 243] width 32 height 8
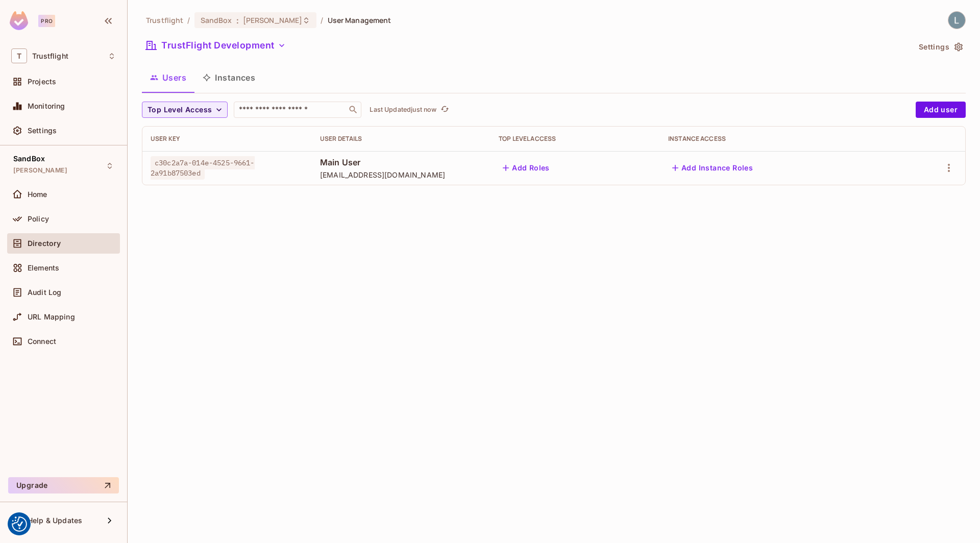
click at [284, 254] on div "Trustflight / SandBox : lewis_dev / User Management TrustFlight Development Set…" at bounding box center [554, 271] width 852 height 543
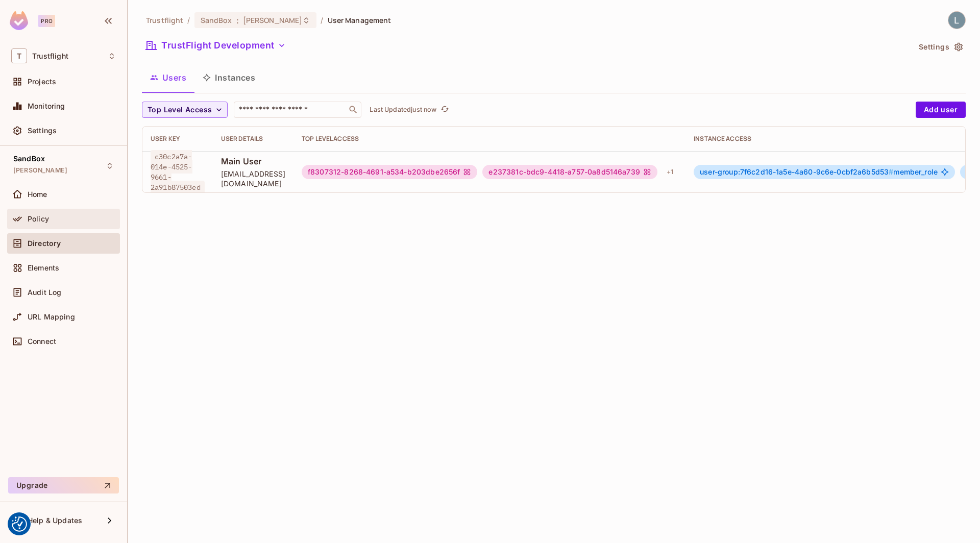
click at [75, 217] on div "Policy" at bounding box center [72, 219] width 88 height 8
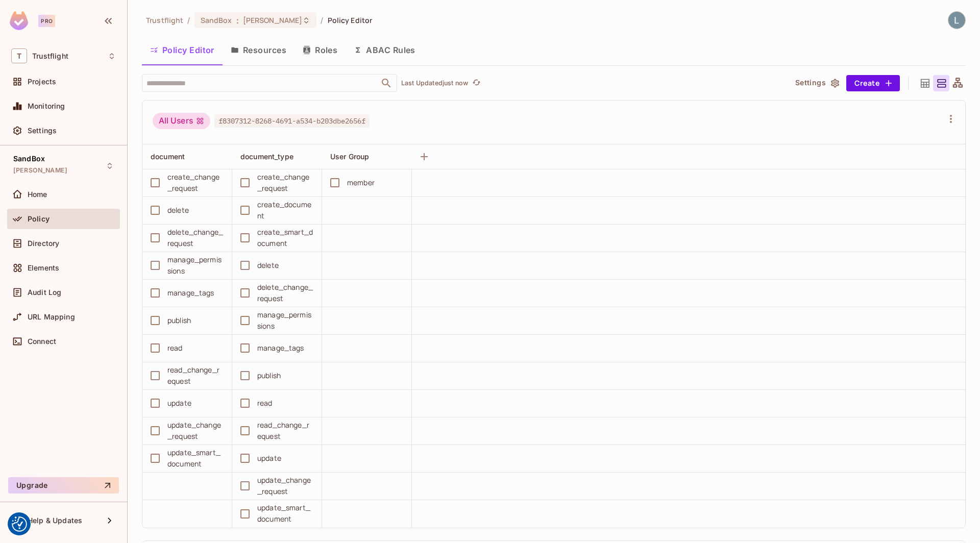
click at [375, 51] on button "ABAC Rules" at bounding box center [385, 50] width 78 height 26
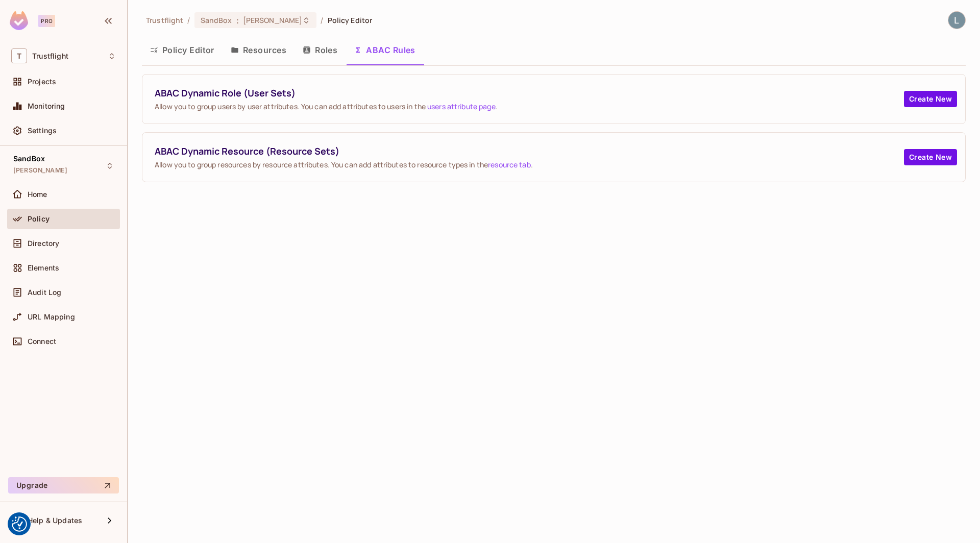
click at [351, 232] on div "Trustflight / SandBox : [PERSON_NAME] / Policy Editor Policy Editor Resources R…" at bounding box center [554, 271] width 852 height 543
click at [31, 246] on span "Directory" at bounding box center [44, 243] width 32 height 8
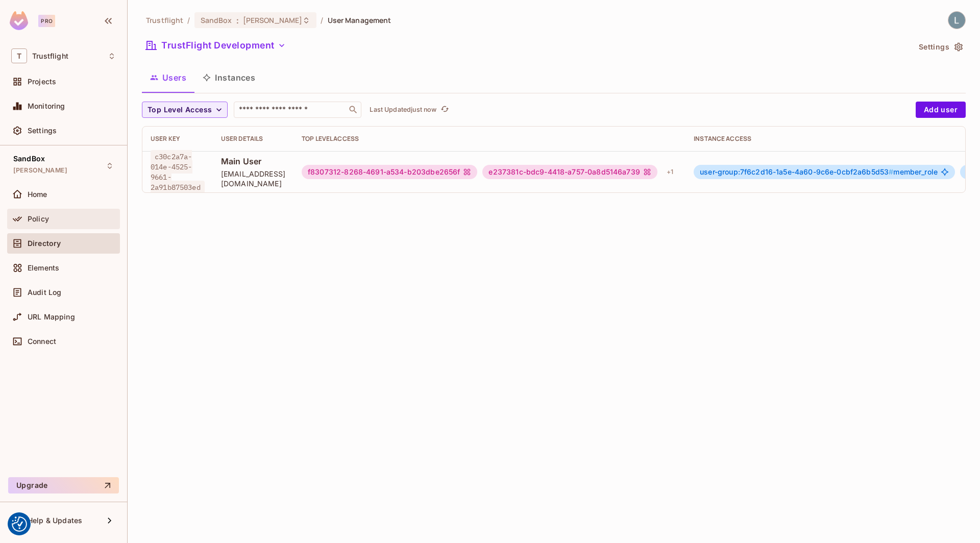
click at [44, 223] on div "Policy" at bounding box center [63, 219] width 105 height 12
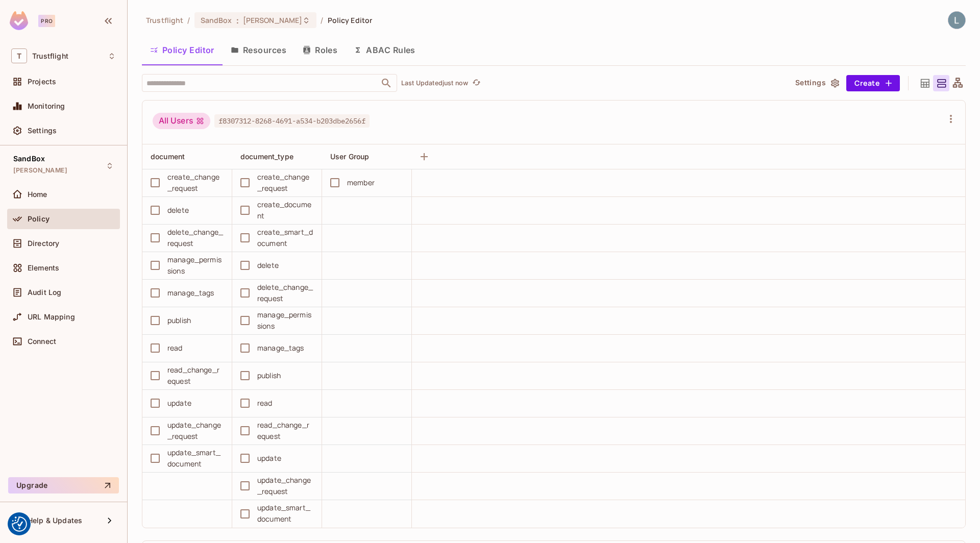
click at [398, 51] on button "ABAC Rules" at bounding box center [385, 50] width 78 height 26
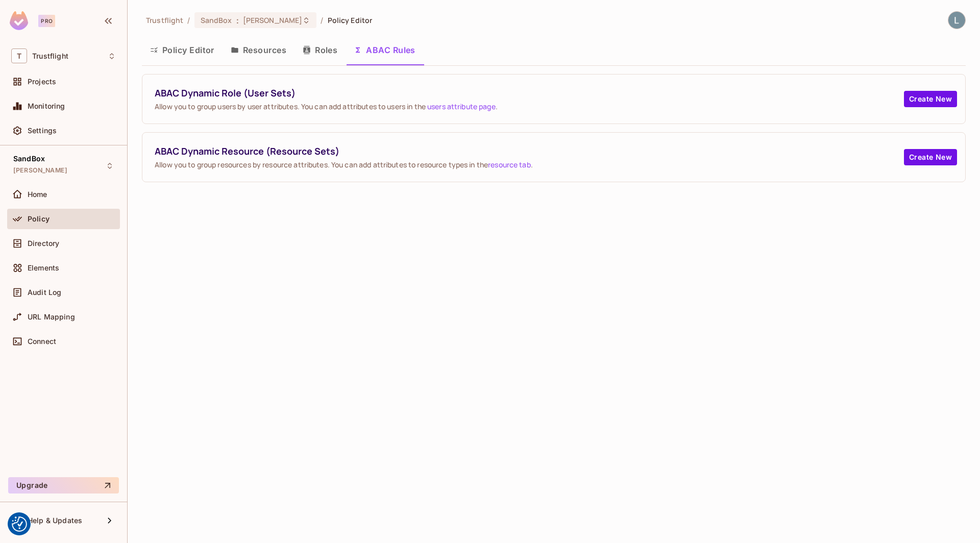
drag, startPoint x: 351, startPoint y: 212, endPoint x: 347, endPoint y: 262, distance: 50.2
click at [347, 262] on div "Trustflight / SandBox : [PERSON_NAME] / Policy Editor Policy Editor Resources R…" at bounding box center [554, 271] width 852 height 543
click at [375, 283] on div "Trustflight / SandBox : [PERSON_NAME] / Policy Editor Policy Editor Resources R…" at bounding box center [554, 271] width 852 height 543
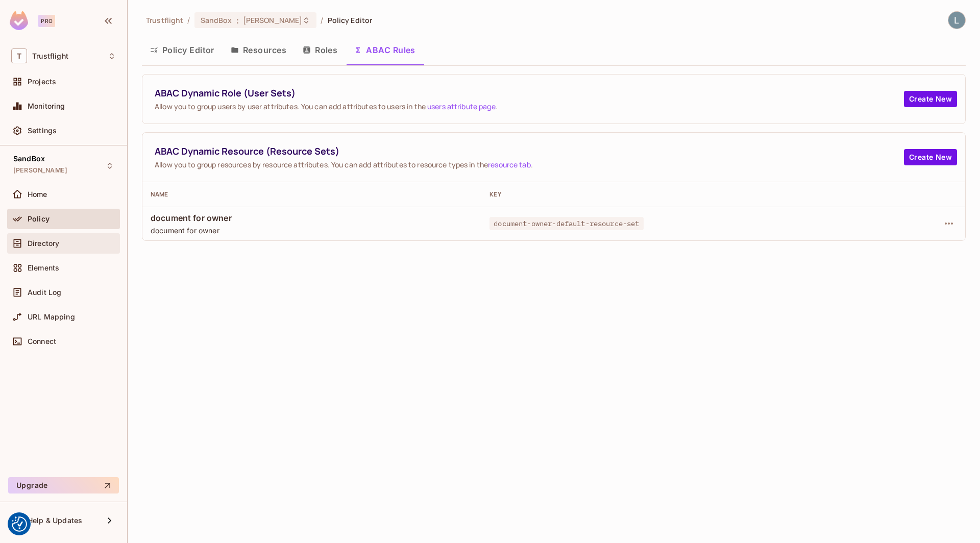
click at [68, 248] on div "Directory" at bounding box center [63, 243] width 105 height 12
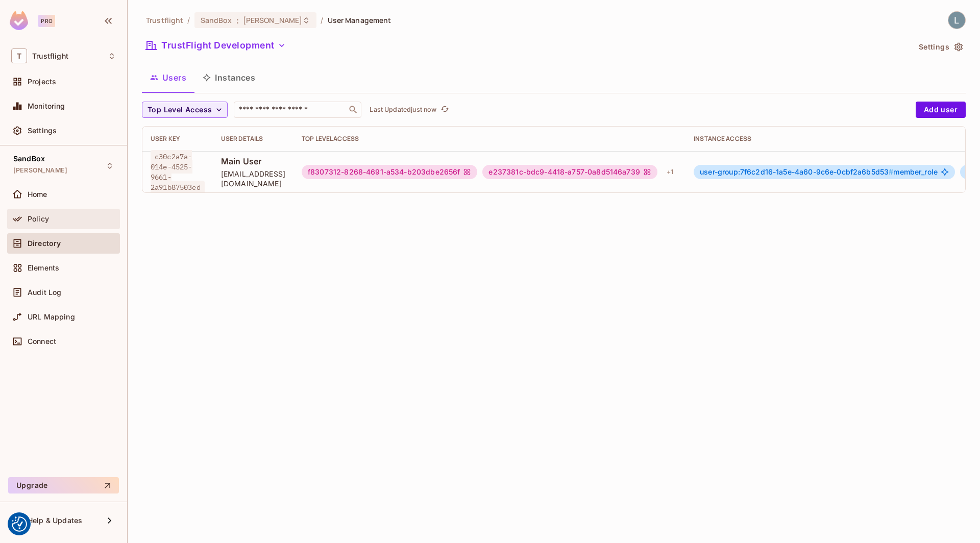
click at [68, 220] on div "Policy" at bounding box center [72, 219] width 88 height 8
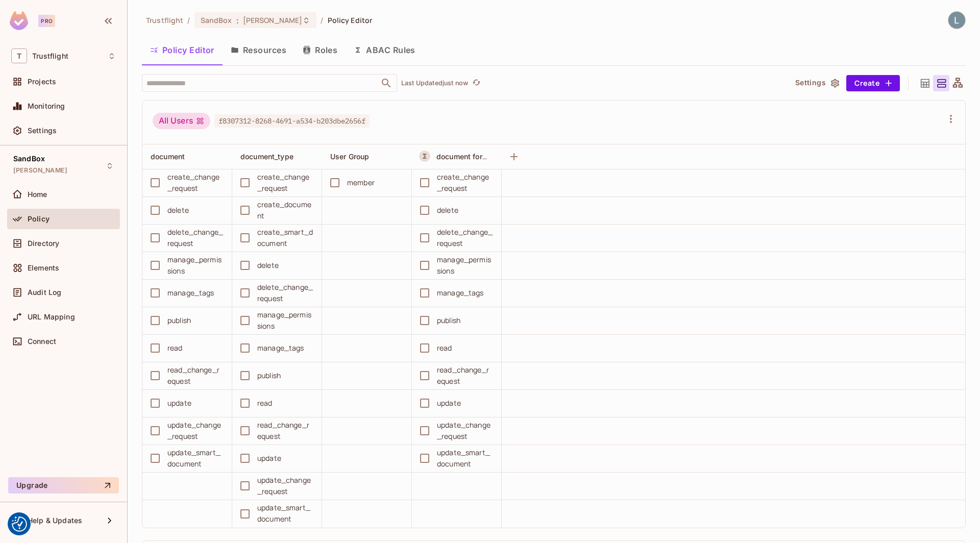
click at [269, 54] on button "Resources" at bounding box center [259, 50] width 72 height 26
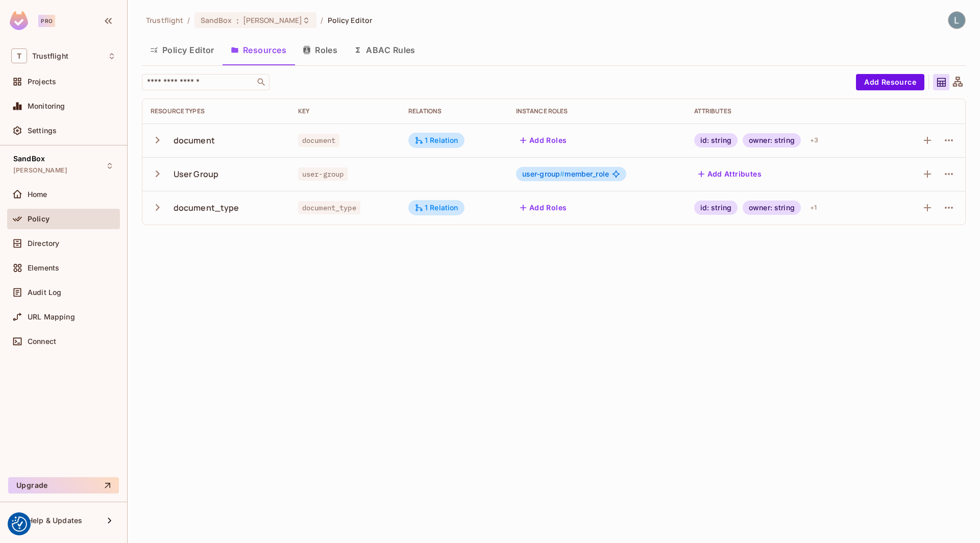
click at [842, 210] on div "id: string owner: string + 1" at bounding box center [787, 208] width 187 height 16
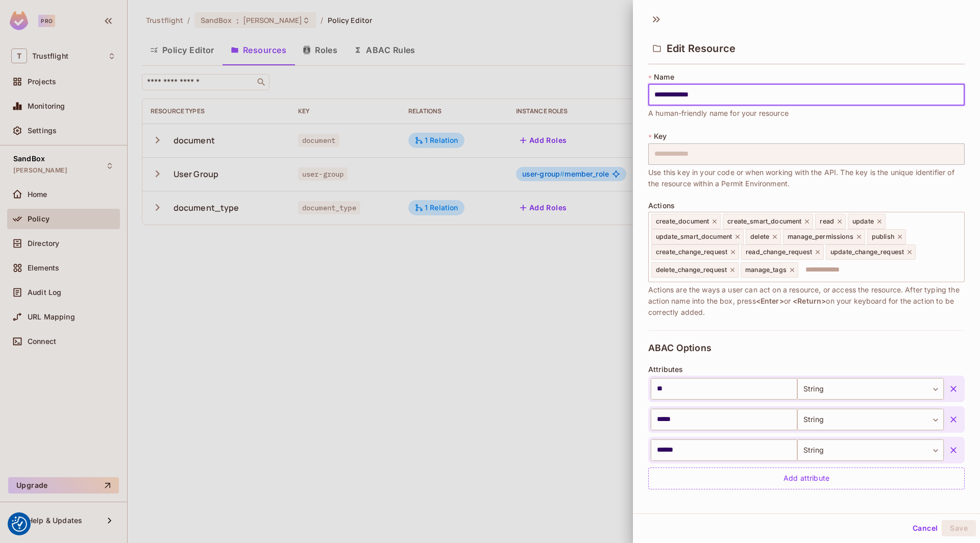
scroll to position [183, 0]
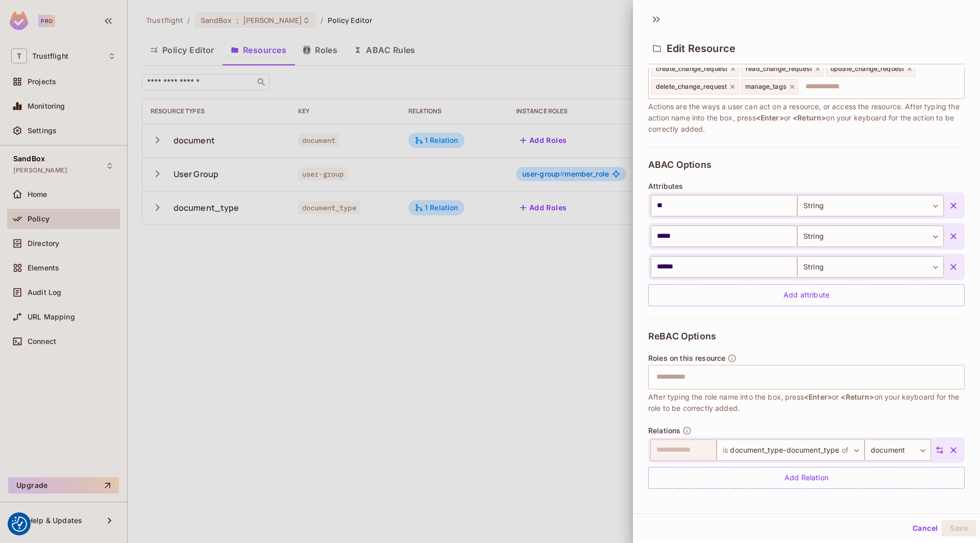
click at [392, 396] on div at bounding box center [490, 271] width 980 height 543
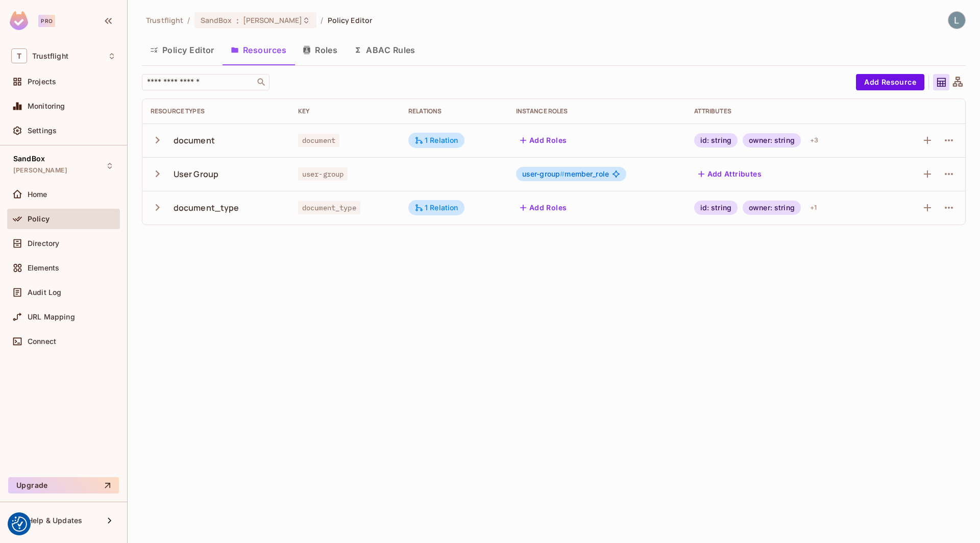
click at [305, 353] on div "Trustflight / SandBox : lewis_dev / Policy Editor Policy Editor Resources Roles…" at bounding box center [554, 271] width 852 height 543
click at [56, 215] on div "Policy" at bounding box center [72, 219] width 88 height 8
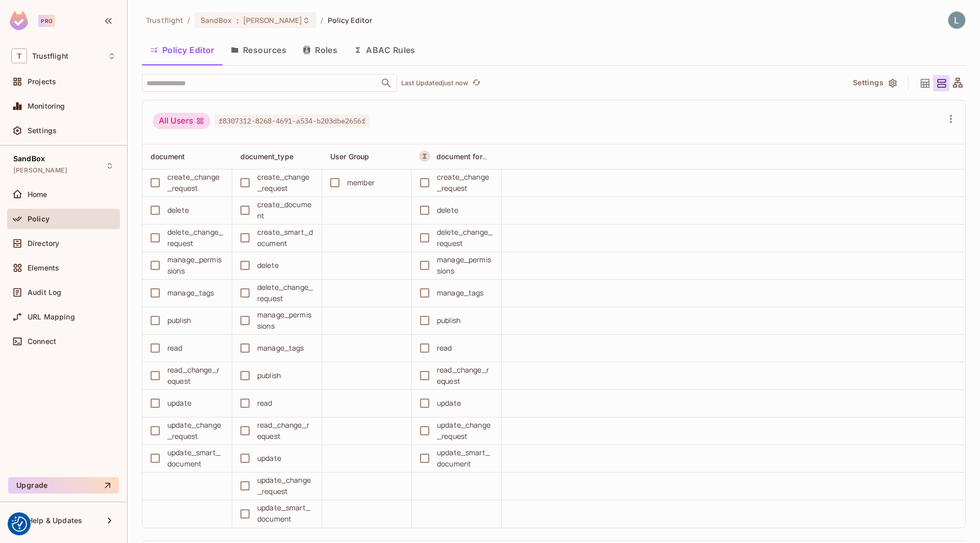
click at [381, 53] on button "ABAC Rules" at bounding box center [385, 50] width 78 height 26
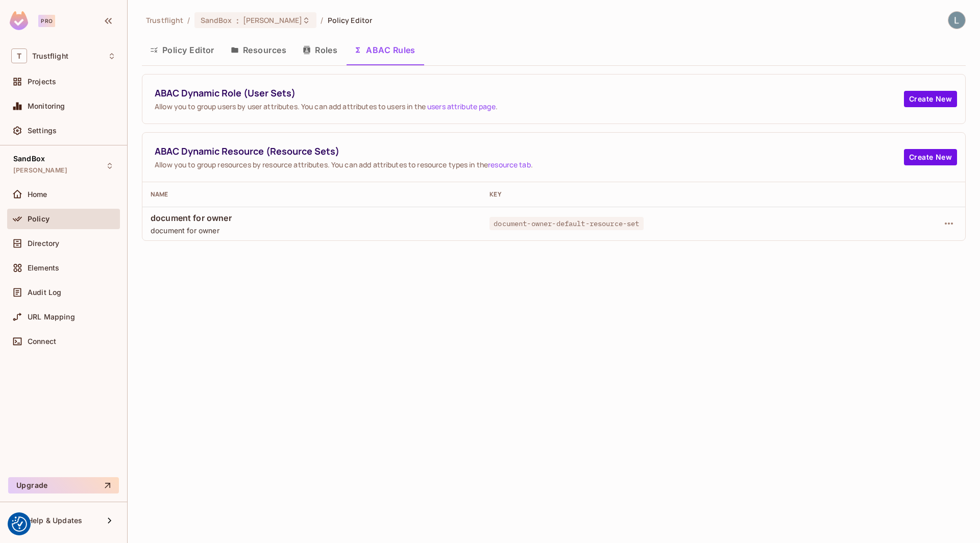
click at [301, 320] on div "Trustflight / SandBox : lewis_dev / Policy Editor Policy Editor Resources Roles…" at bounding box center [554, 271] width 852 height 543
click at [951, 223] on icon "button" at bounding box center [949, 223] width 12 height 12
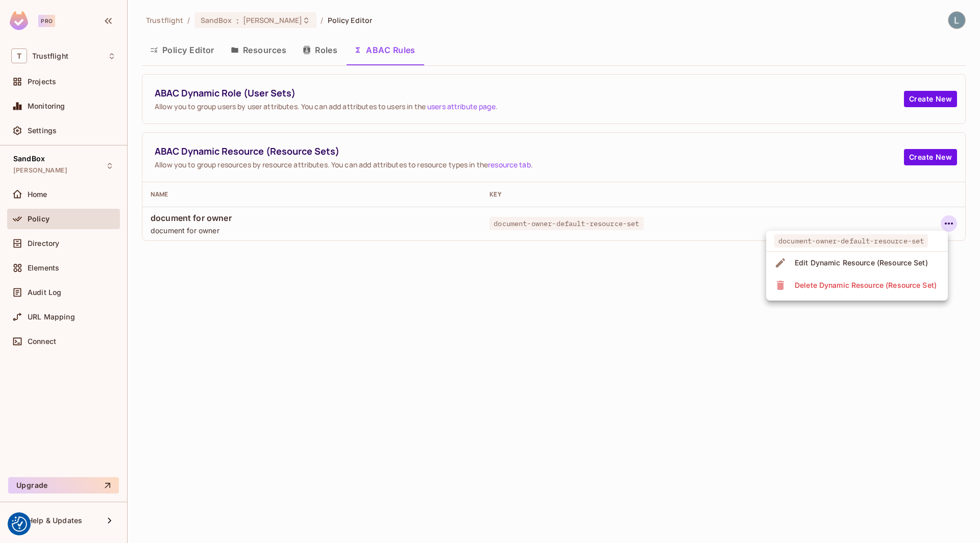
click at [843, 263] on div "Edit Dynamic Resource (Resource Set)" at bounding box center [861, 263] width 133 height 10
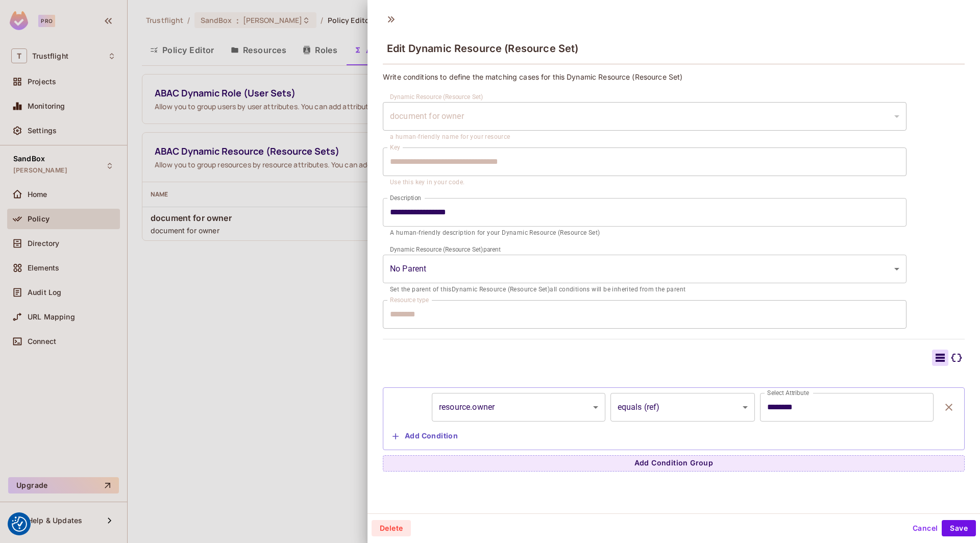
scroll to position [1, 0]
click at [233, 374] on div at bounding box center [490, 271] width 980 height 543
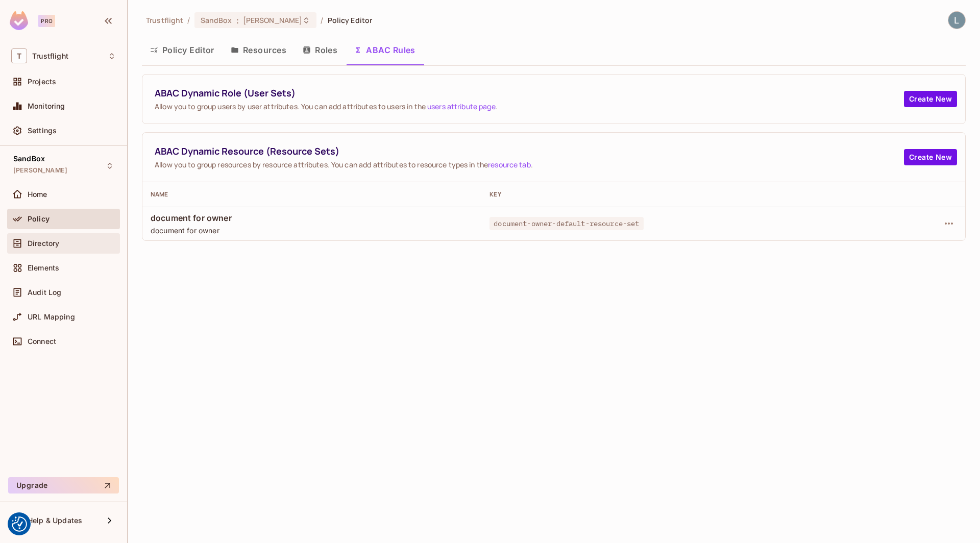
click at [82, 242] on div "Directory" at bounding box center [72, 243] width 88 height 8
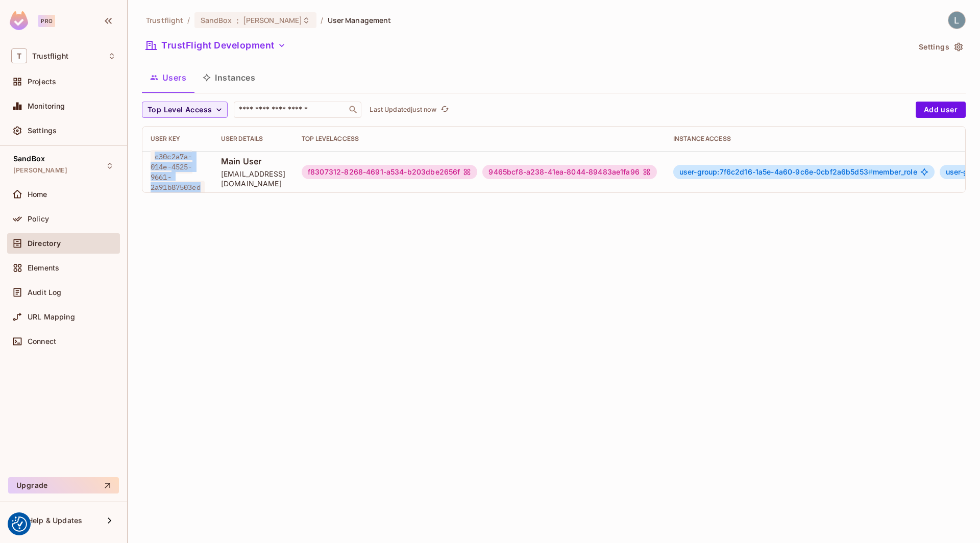
drag, startPoint x: 203, startPoint y: 183, endPoint x: 142, endPoint y: 160, distance: 64.5
click at [142, 160] on td "c30c2a7a-014e-4525-9661-2a91b87503ed" at bounding box center [177, 171] width 70 height 41
copy span "c30c2a7a-014e-4525-9661-2a91b87503ed"
click at [240, 78] on button "Instances" at bounding box center [228, 78] width 69 height 26
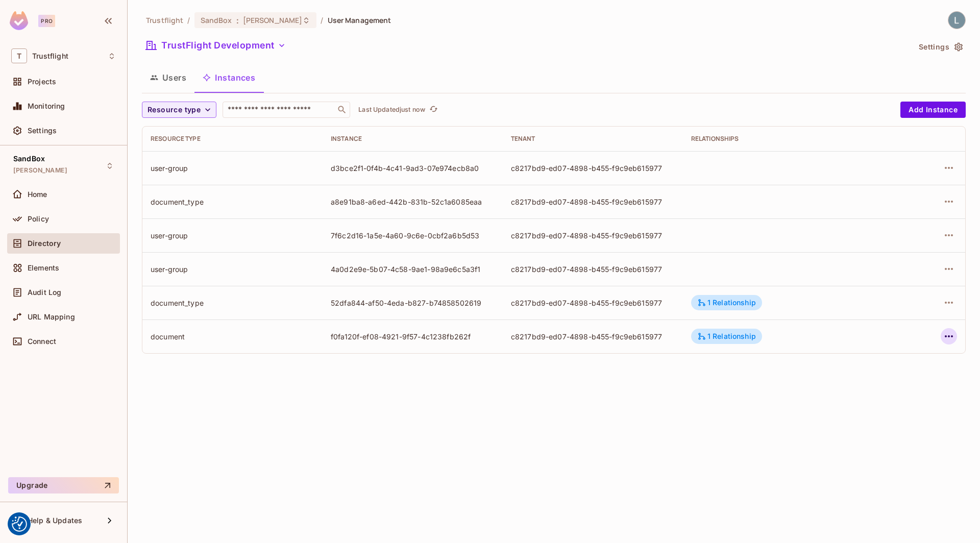
click at [948, 336] on icon "button" at bounding box center [949, 336] width 12 height 12
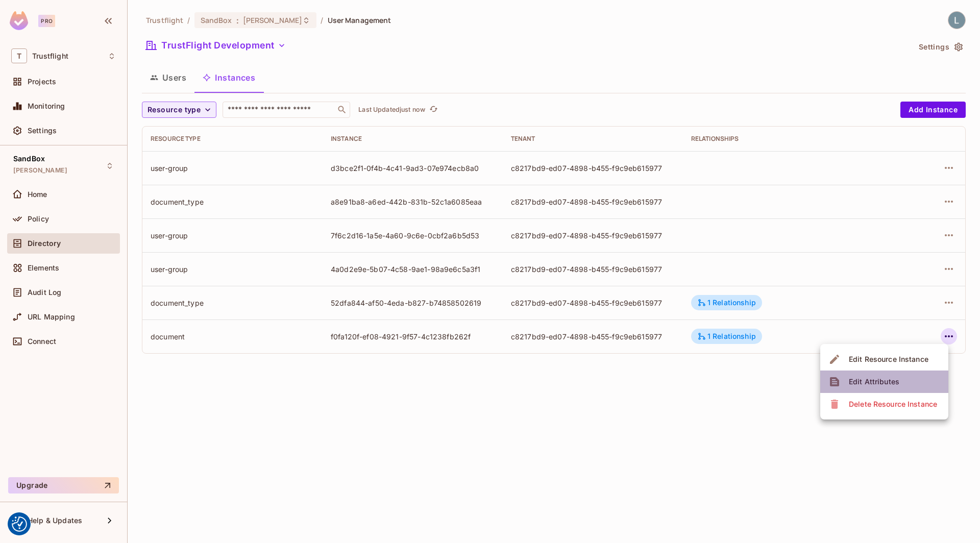
click at [886, 377] on div "Edit Attributes" at bounding box center [874, 382] width 51 height 10
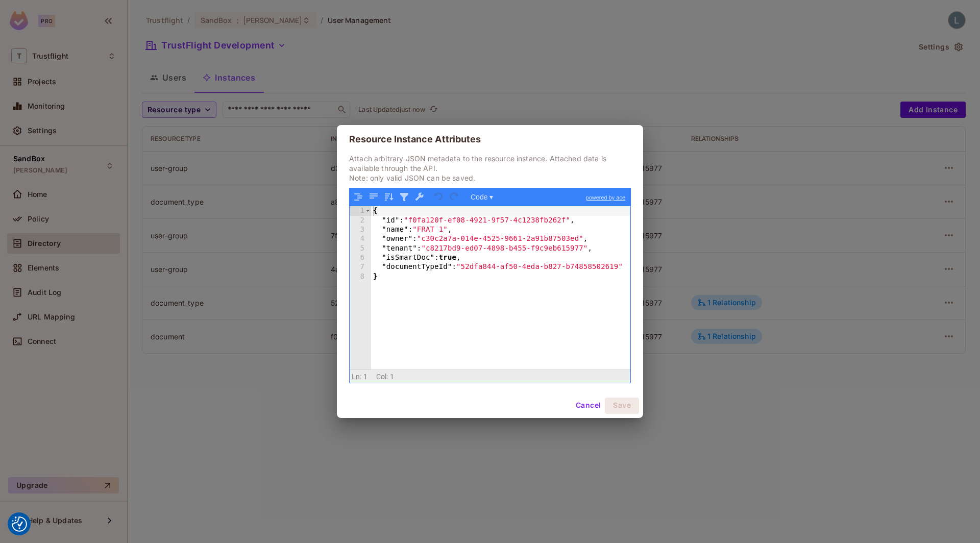
click at [437, 293] on div "{ "id" : "f0fa120f-ef08-4921-9f57-4c1238fb262f" , "name" : "FRAT 1" , "owner" :…" at bounding box center [501, 297] width 260 height 182
click at [583, 406] on button "Cancel" at bounding box center [588, 406] width 33 height 16
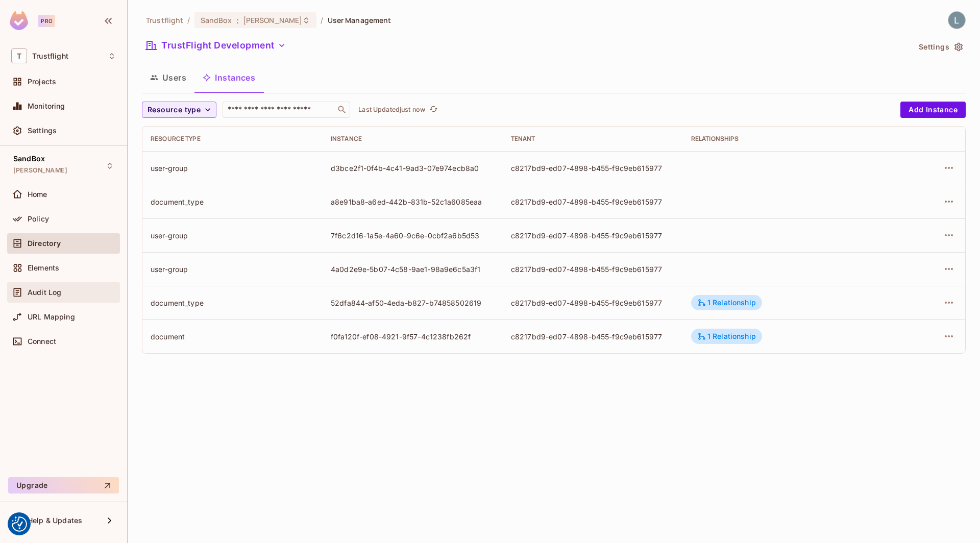
click at [49, 299] on div "Audit Log" at bounding box center [63, 292] width 113 height 20
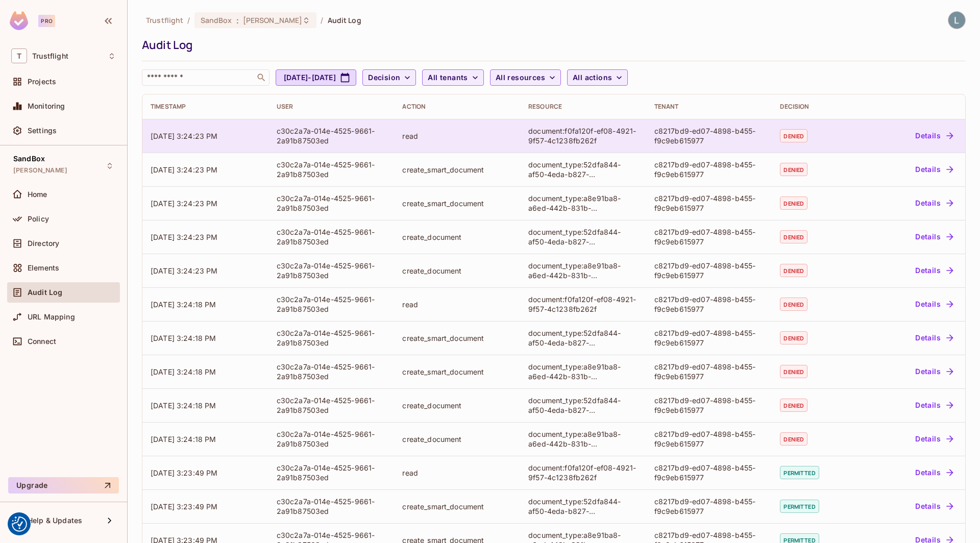
click at [935, 140] on button "Details" at bounding box center [934, 136] width 46 height 16
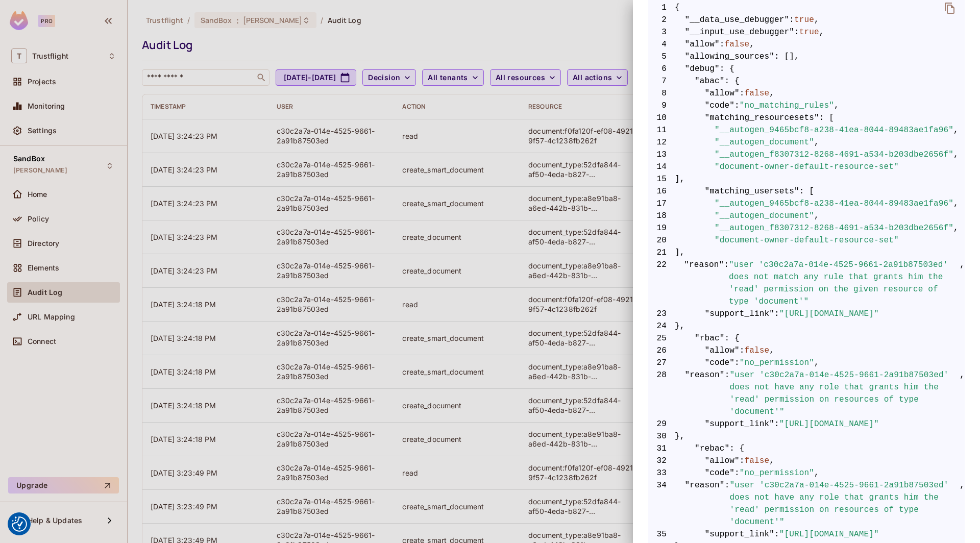
scroll to position [211, 0]
click at [436, 325] on div at bounding box center [490, 271] width 980 height 543
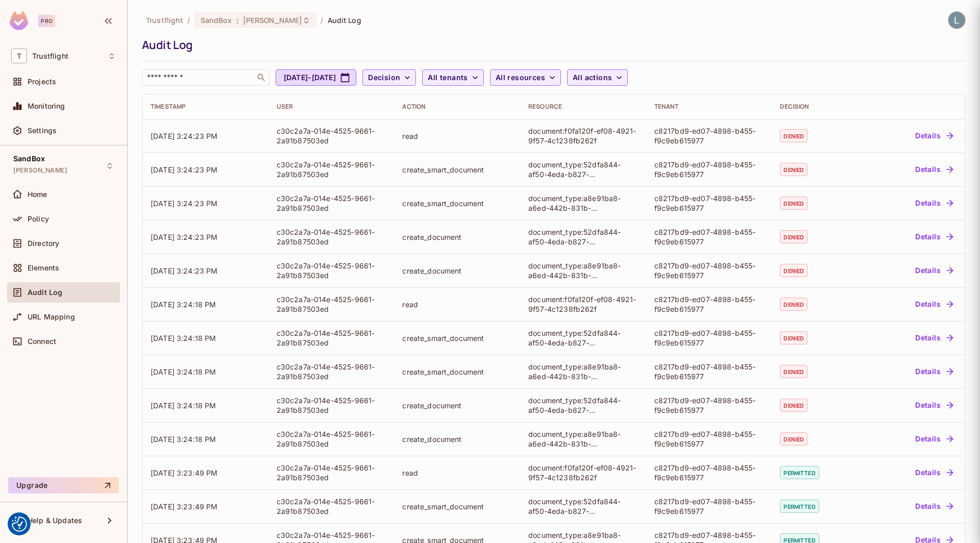
scroll to position [0, 0]
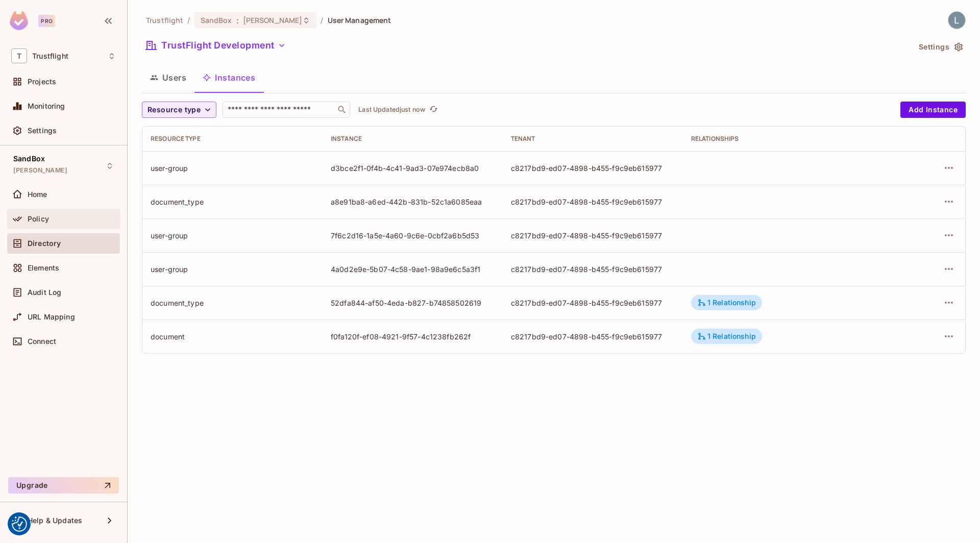
click at [39, 215] on span "Policy" at bounding box center [38, 219] width 21 height 8
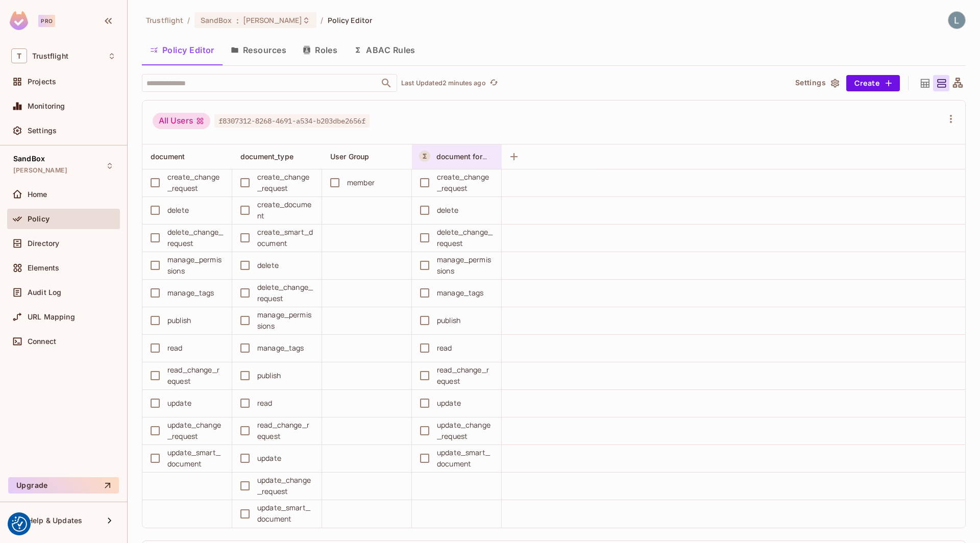
click at [456, 155] on span "document for owner" at bounding box center [470, 157] width 69 height 10
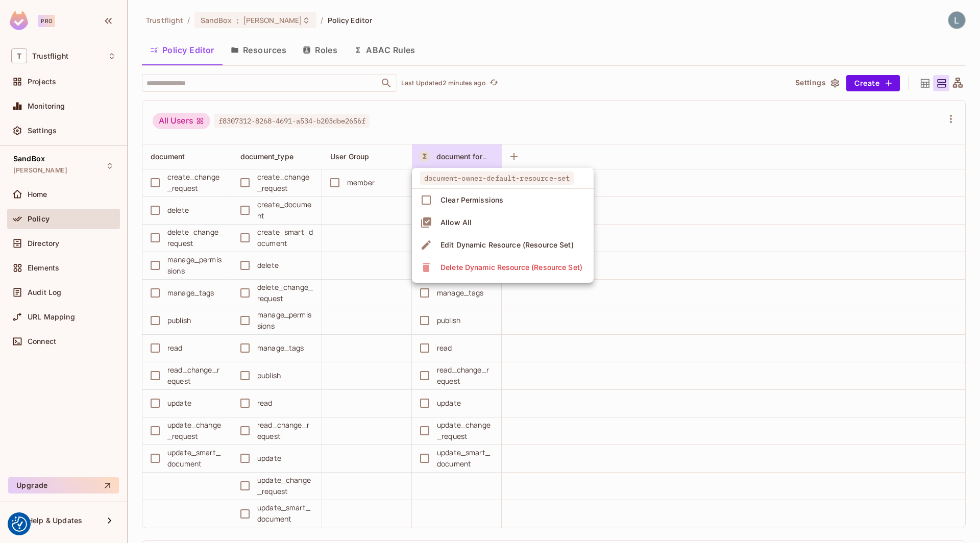
click at [457, 155] on div at bounding box center [490, 271] width 980 height 543
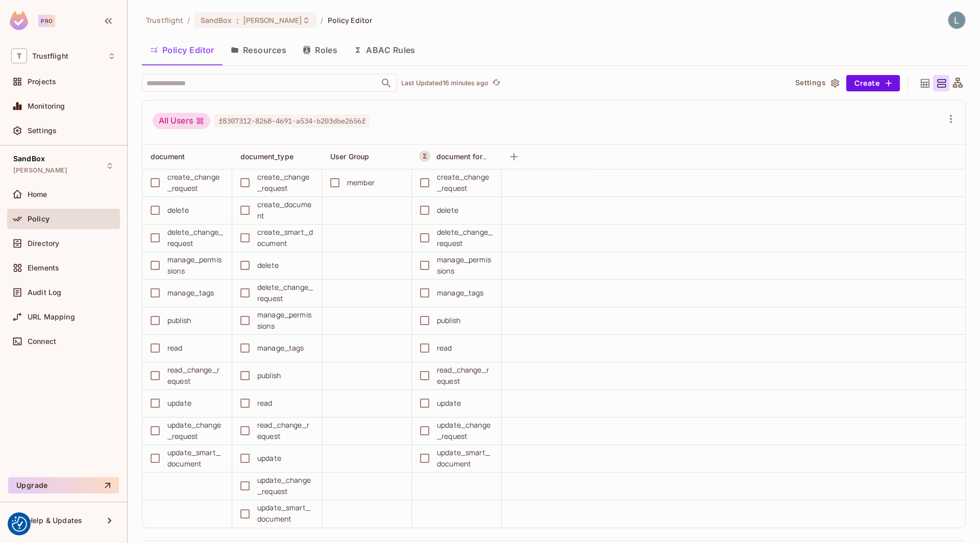
click at [581, 285] on td at bounding box center [733, 294] width 463 height 28
click at [47, 233] on div "Directory" at bounding box center [63, 243] width 113 height 20
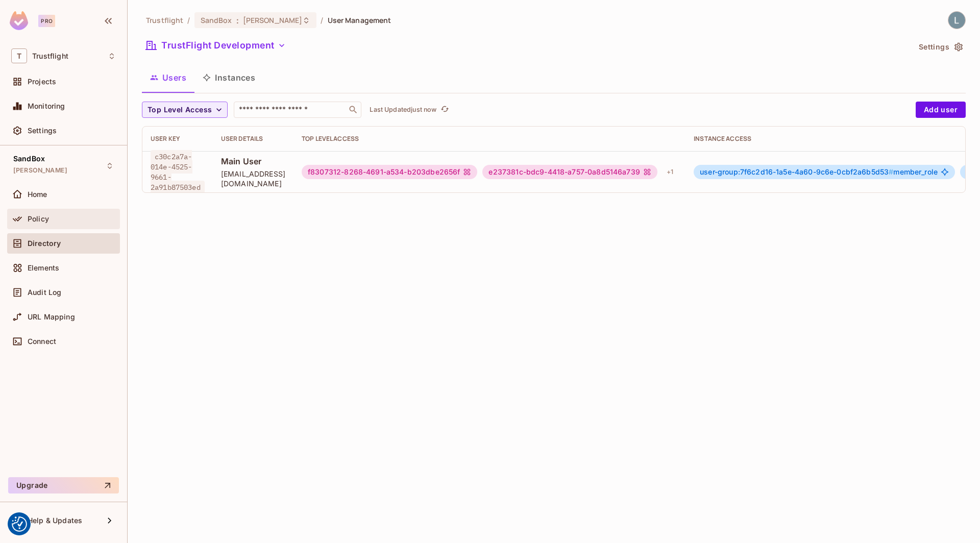
click at [50, 217] on div "Policy" at bounding box center [72, 219] width 88 height 8
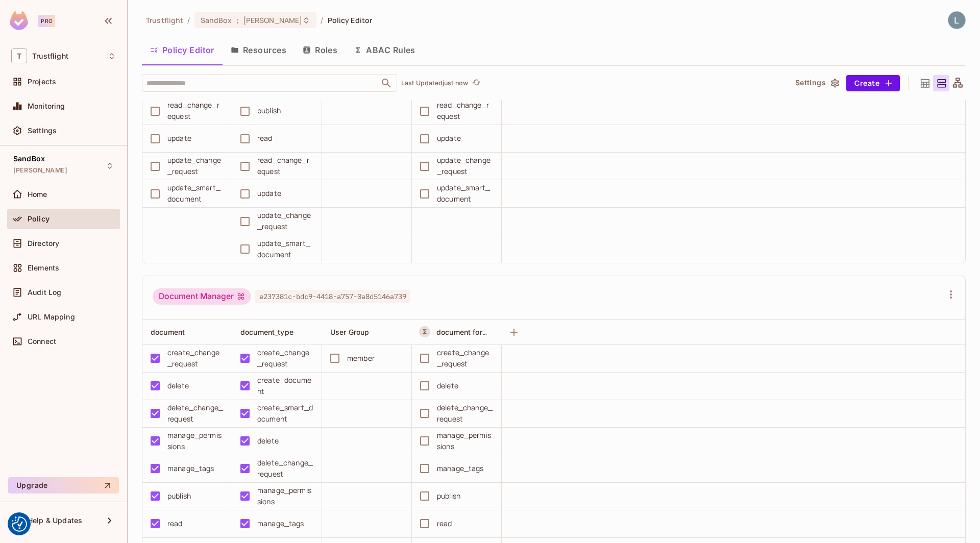
scroll to position [787, 0]
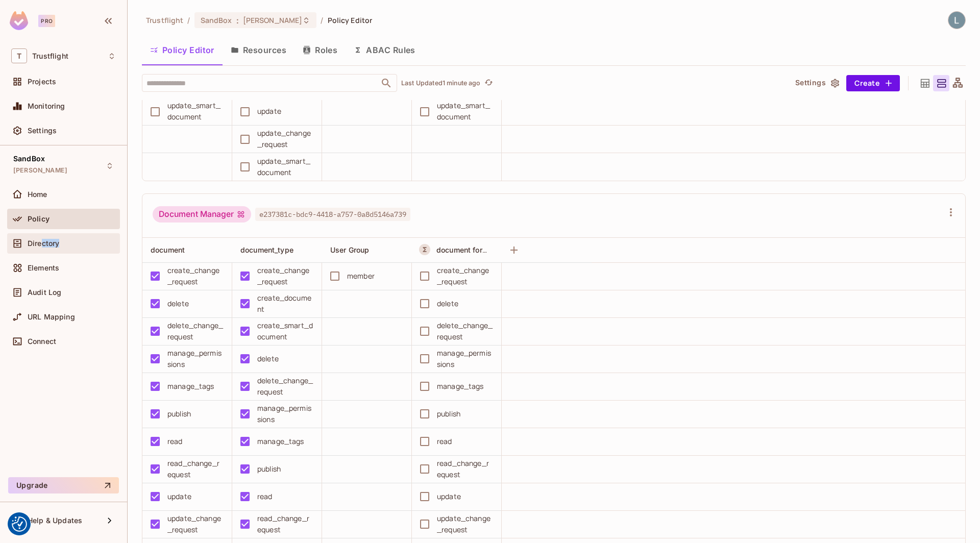
click at [42, 247] on div "Directory" at bounding box center [63, 243] width 105 height 12
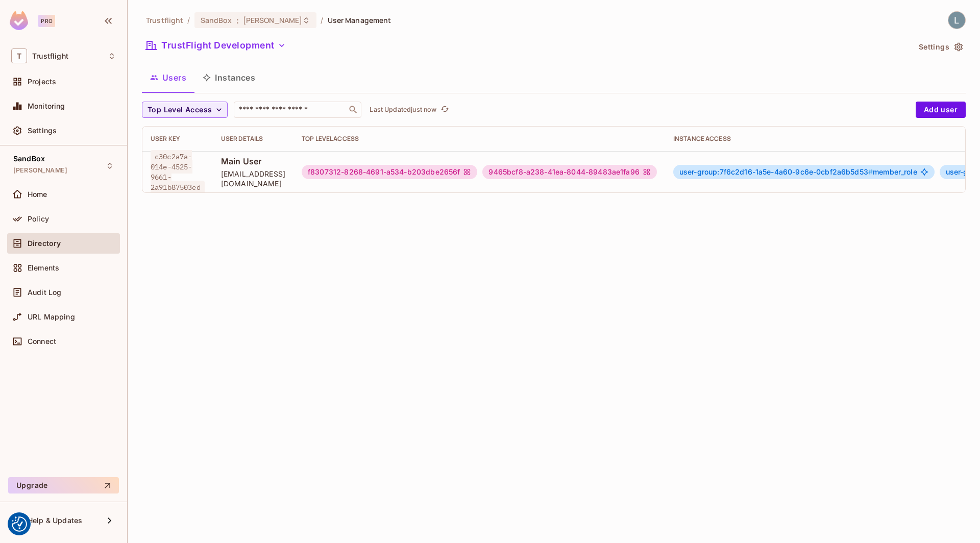
click at [614, 171] on div "9465bcf8-a238-41ea-8044-89483ae1fa96" at bounding box center [569, 172] width 174 height 14
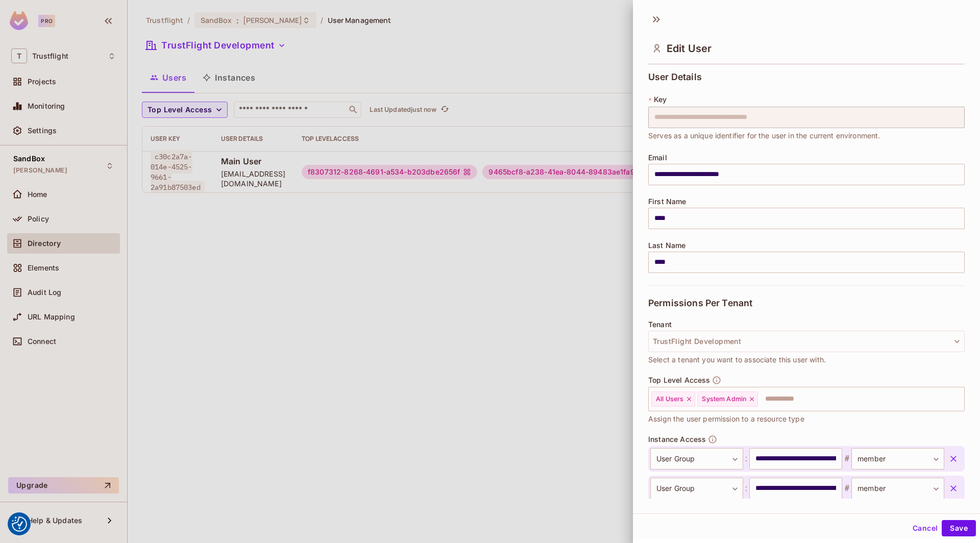
click at [471, 326] on div at bounding box center [490, 271] width 980 height 543
